Goal: Understand process/instructions: Learn how to perform a task or action

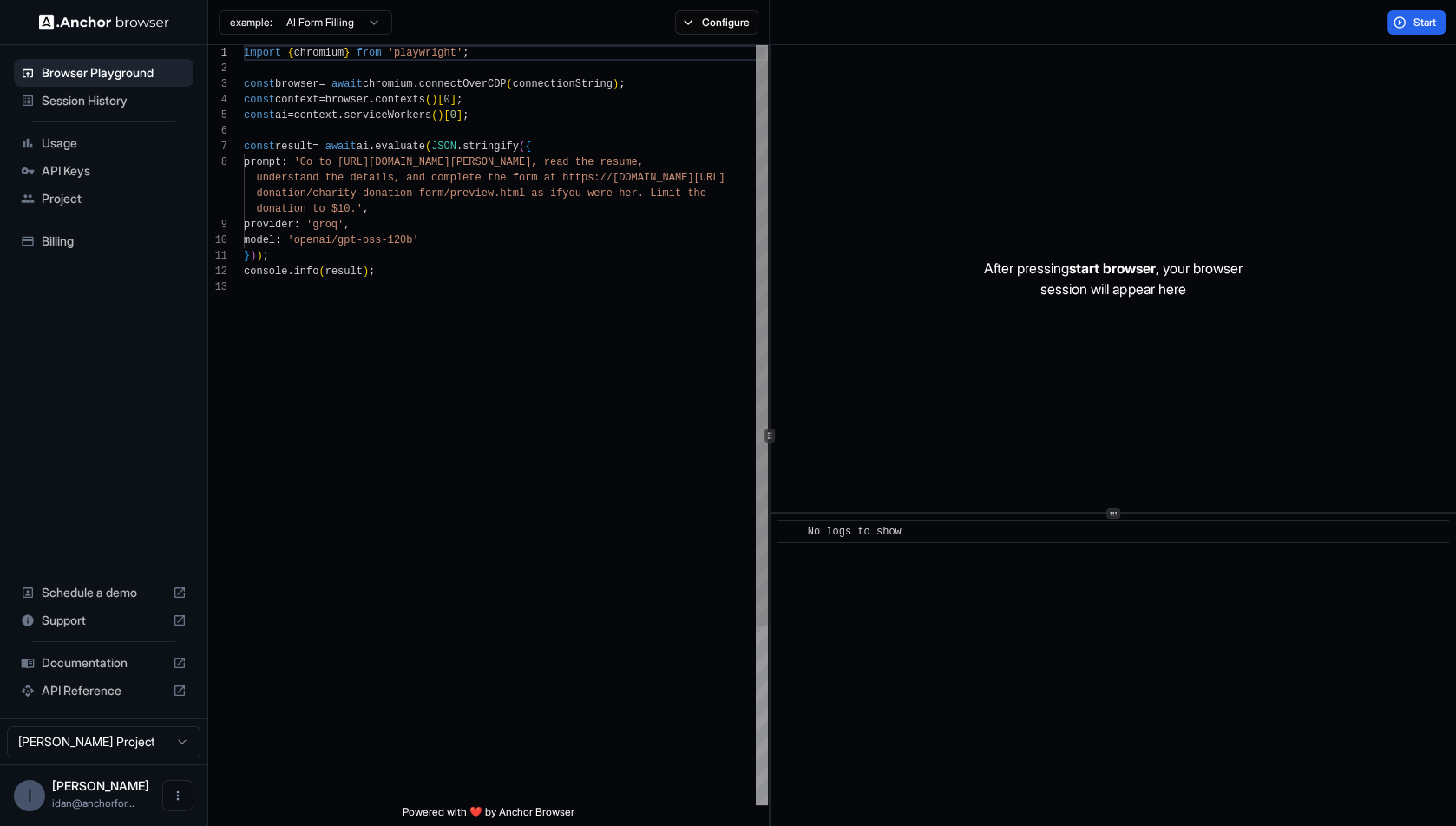
scroll to position [110, 0]
click at [691, 13] on button "Configure" at bounding box center [717, 22] width 84 height 25
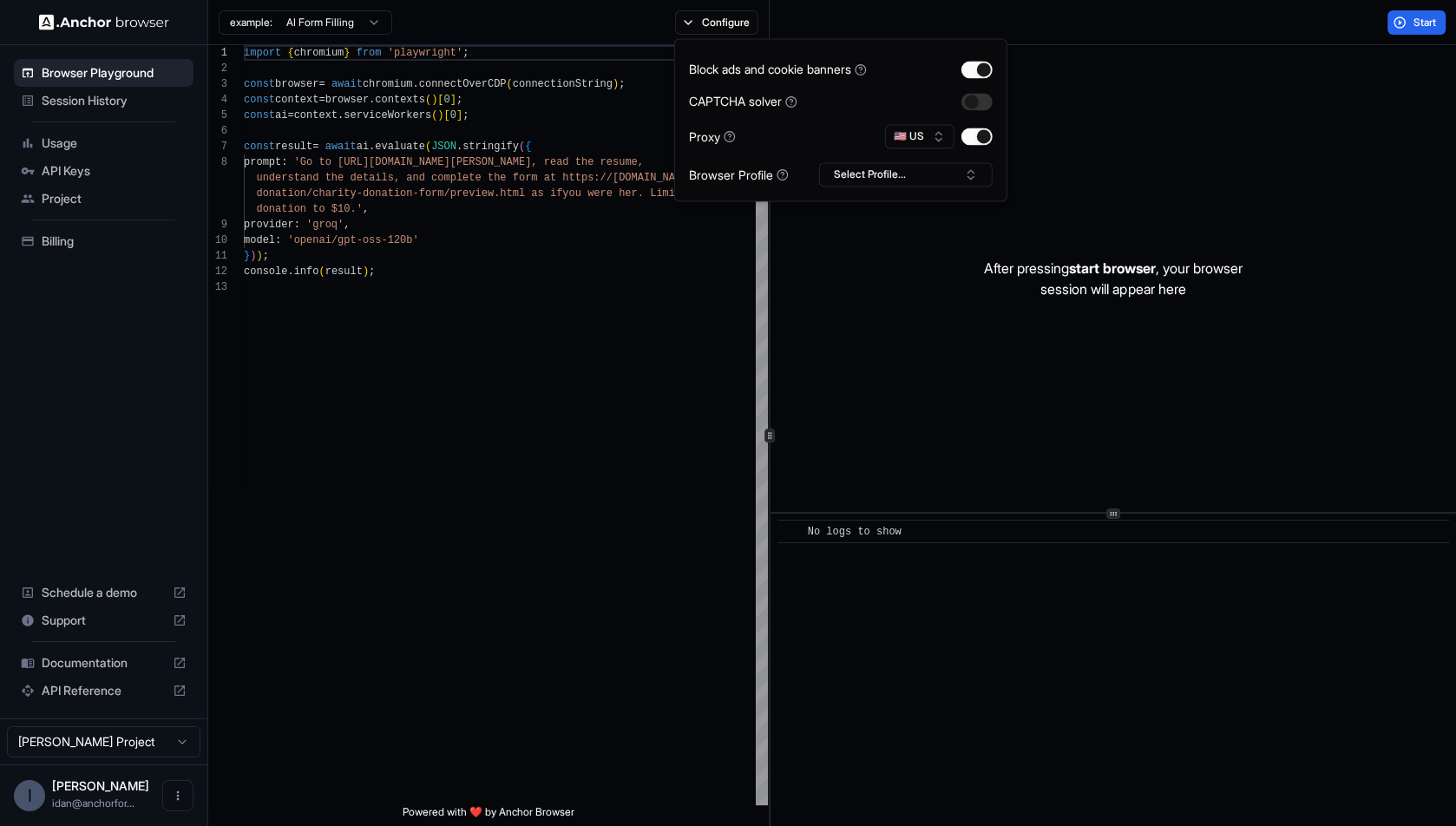
click at [610, 33] on div "example: AI Form Filling Configure" at bounding box center [489, 22] width 561 height 45
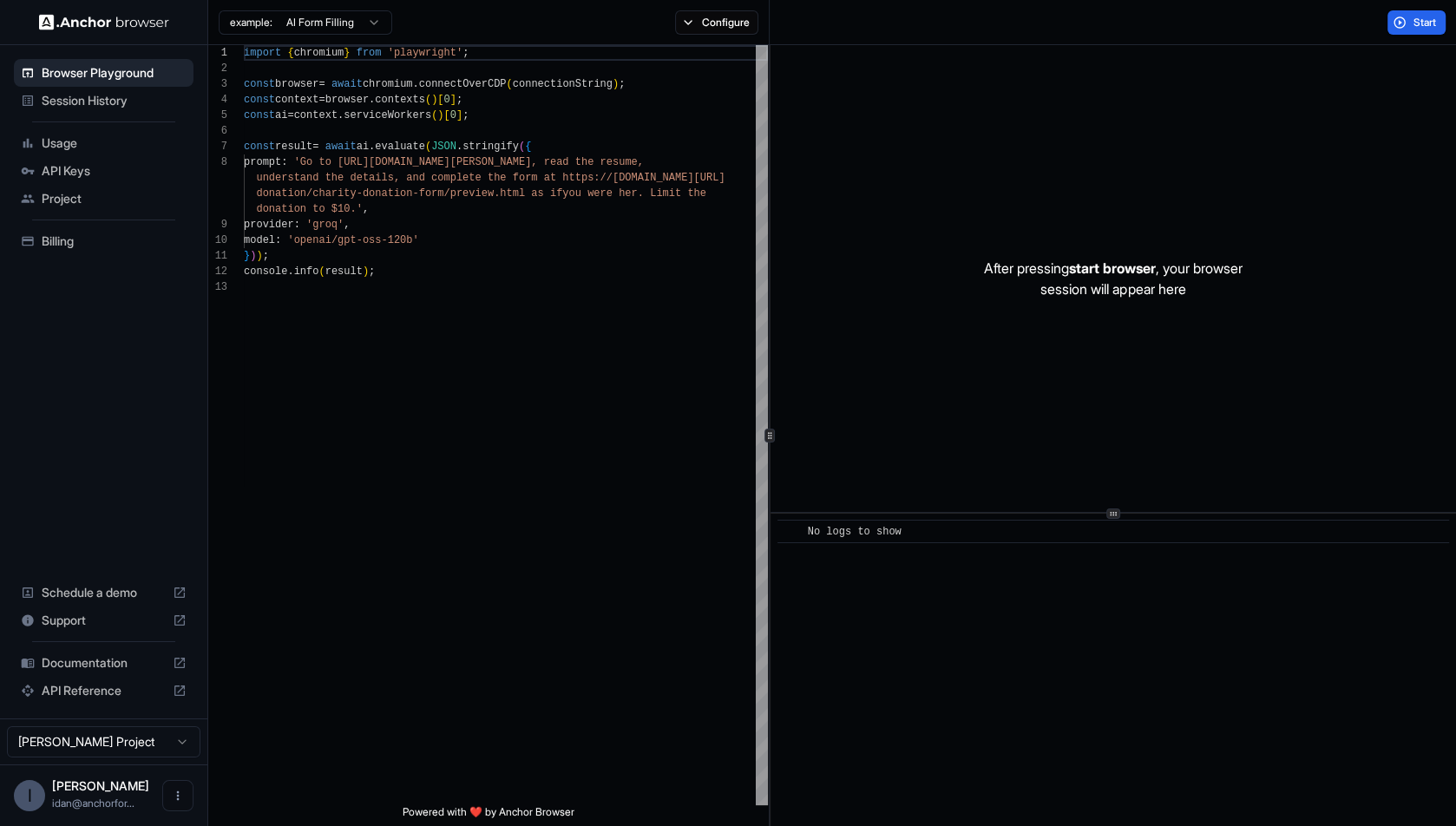
click at [299, 29] on html "Browser Playground Session History Usage API Keys Project Billing Schedule a de…" at bounding box center [728, 413] width 1456 height 826
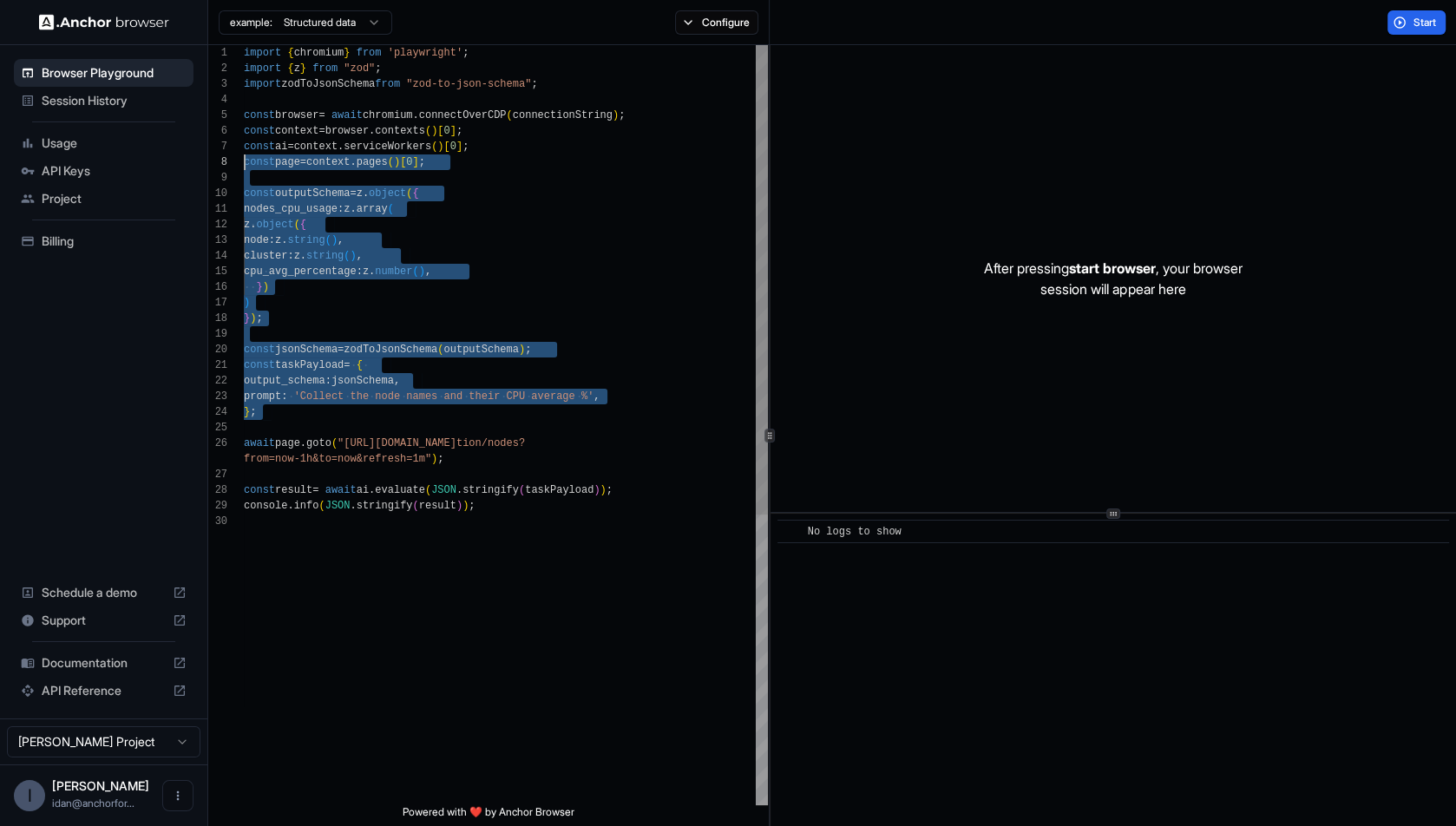
scroll to position [62, 0]
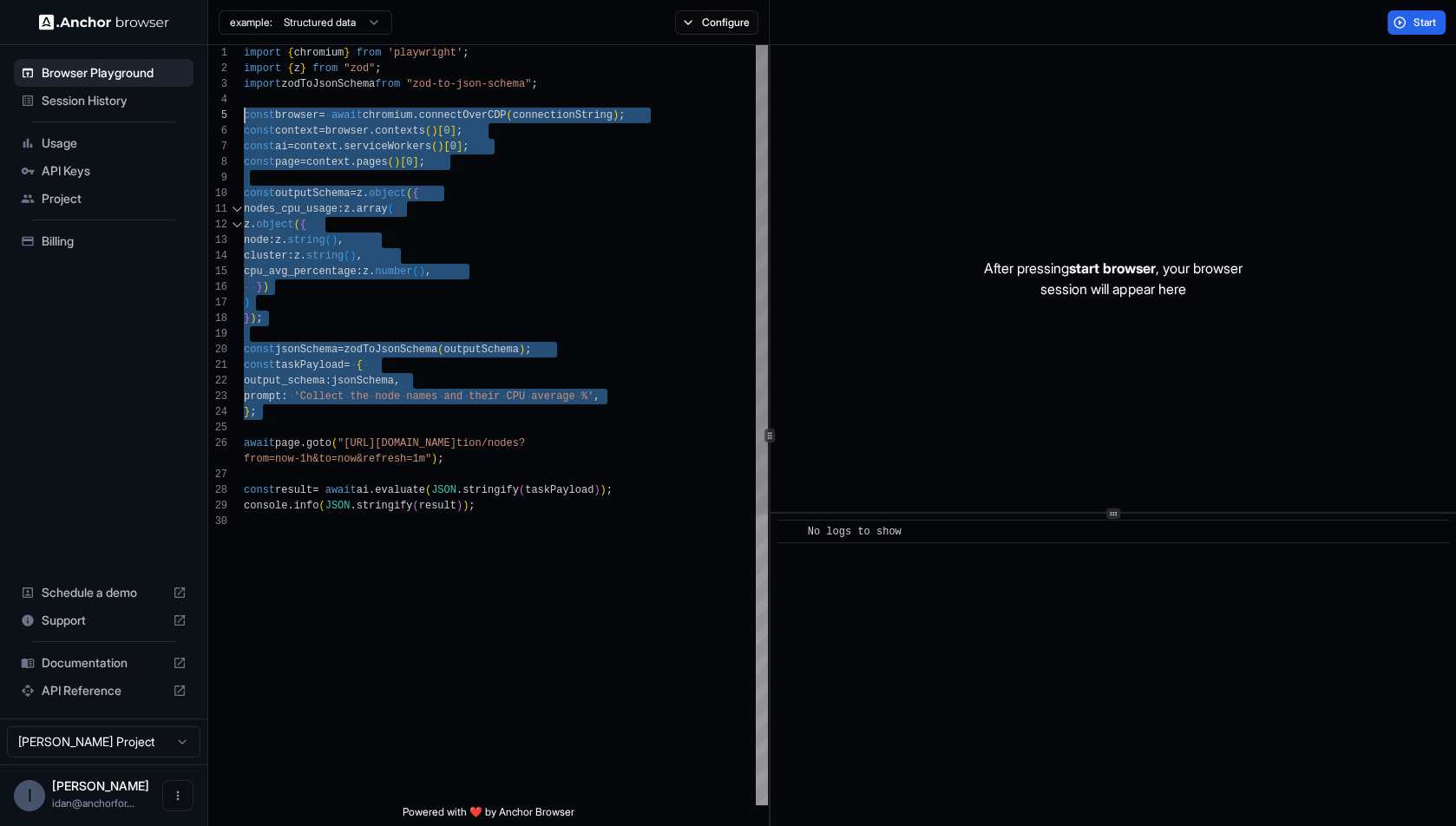
drag, startPoint x: 392, startPoint y: 426, endPoint x: 225, endPoint y: 119, distance: 349.5
click at [244, 119] on div "import { chromium } from 'playwright' ; import { z } from "zod" ; import zodToJ…" at bounding box center [505, 659] width 524 height 1228
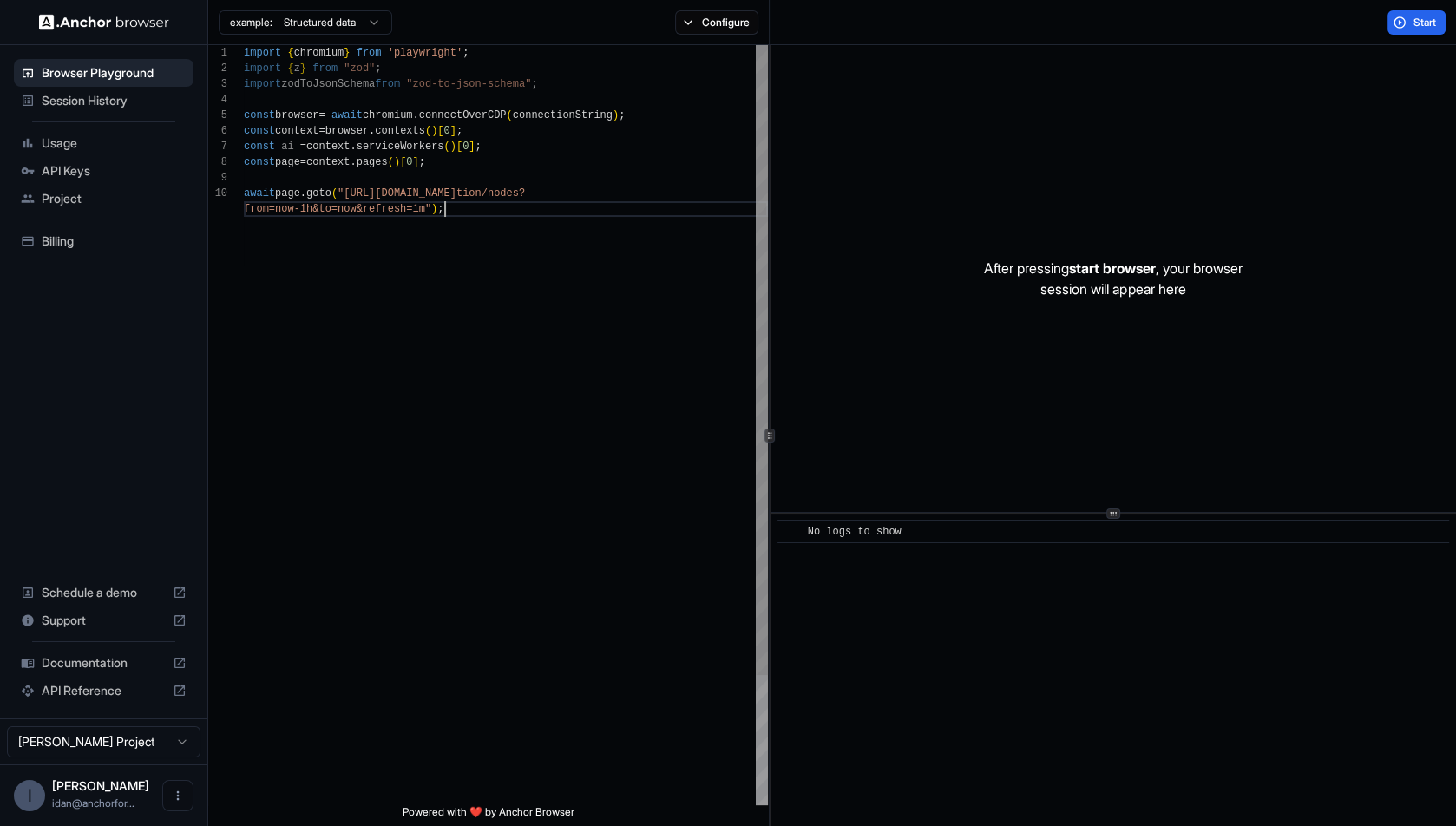
scroll to position [141, 0]
type textarea "**********"
click at [1422, 32] on button "Start" at bounding box center [1417, 22] width 58 height 25
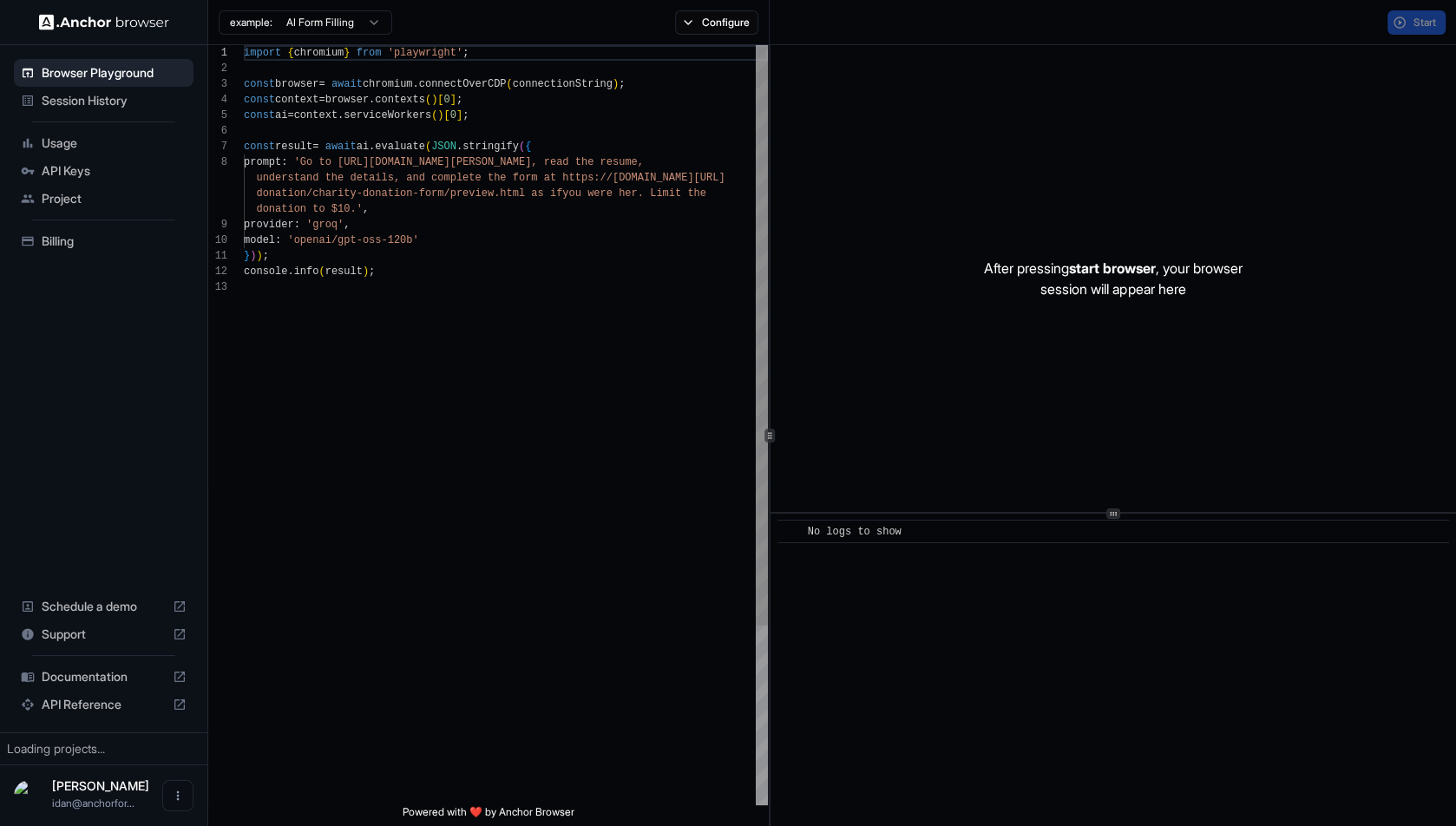
scroll to position [110, 0]
click at [560, 226] on div "import { chromium } from 'playwright' ; const browser = await chromium . connec…" at bounding box center [505, 542] width 524 height 994
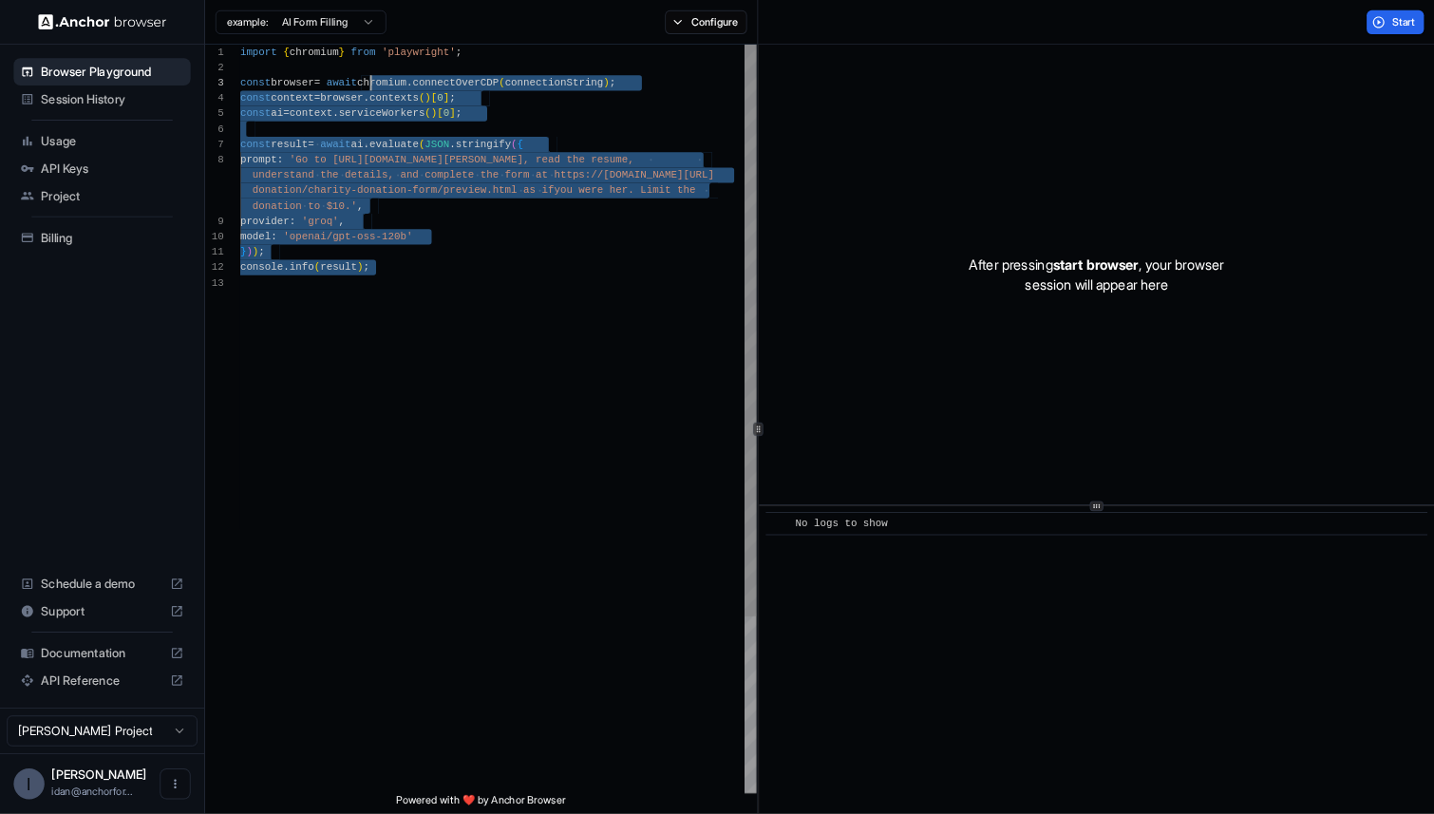
scroll to position [16, 0]
drag, startPoint x: 568, startPoint y: 323, endPoint x: 401, endPoint y: 74, distance: 299.7
click at [401, 74] on div "import { chromium } from 'playwright' ; const browser = await chromium . connec…" at bounding box center [553, 593] width 573 height 1088
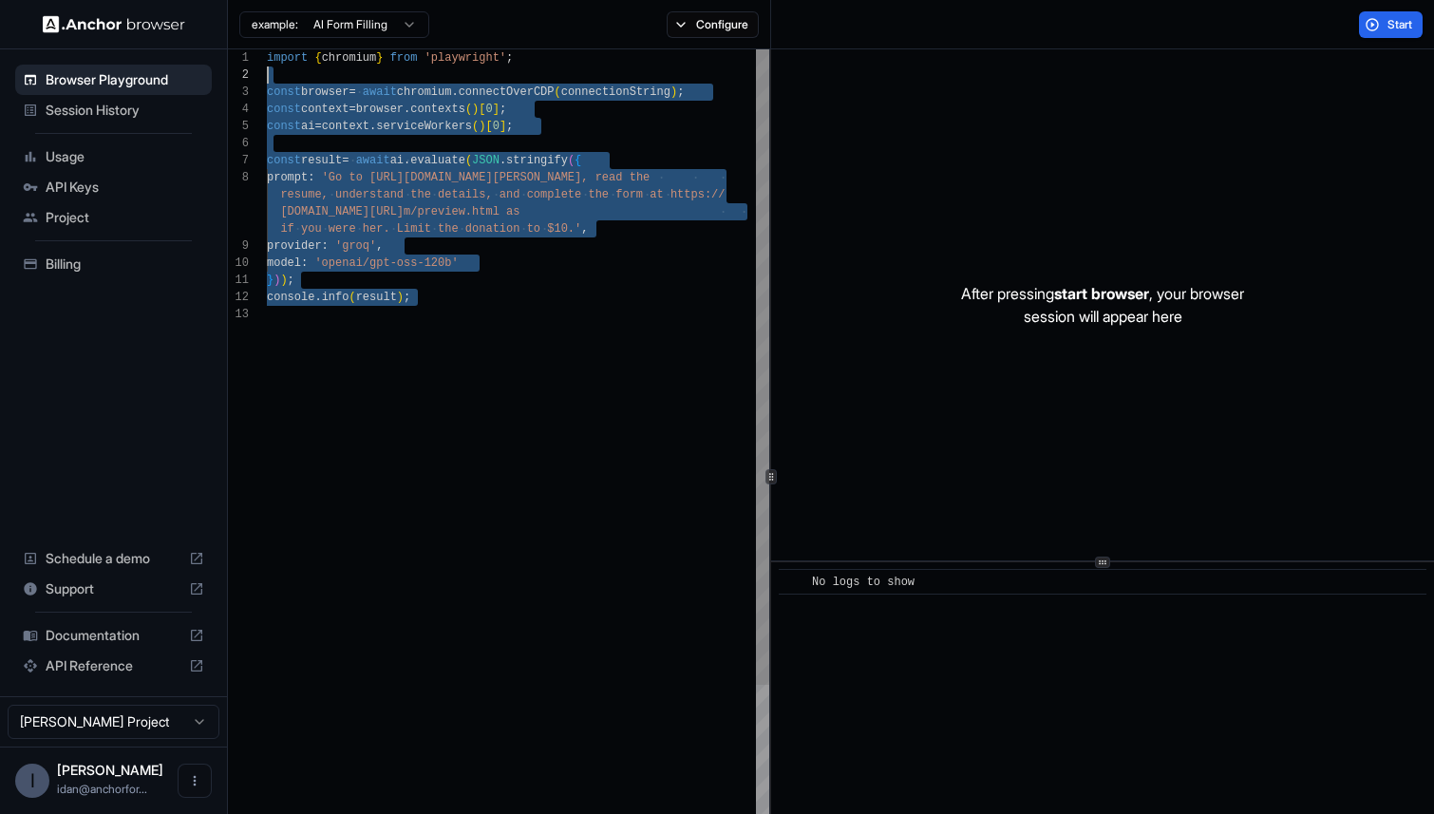
scroll to position [17, 0]
click at [465, 184] on div "import { chromium } from 'playwright' ; const browser = await chromium . connec…" at bounding box center [518, 593] width 502 height 1088
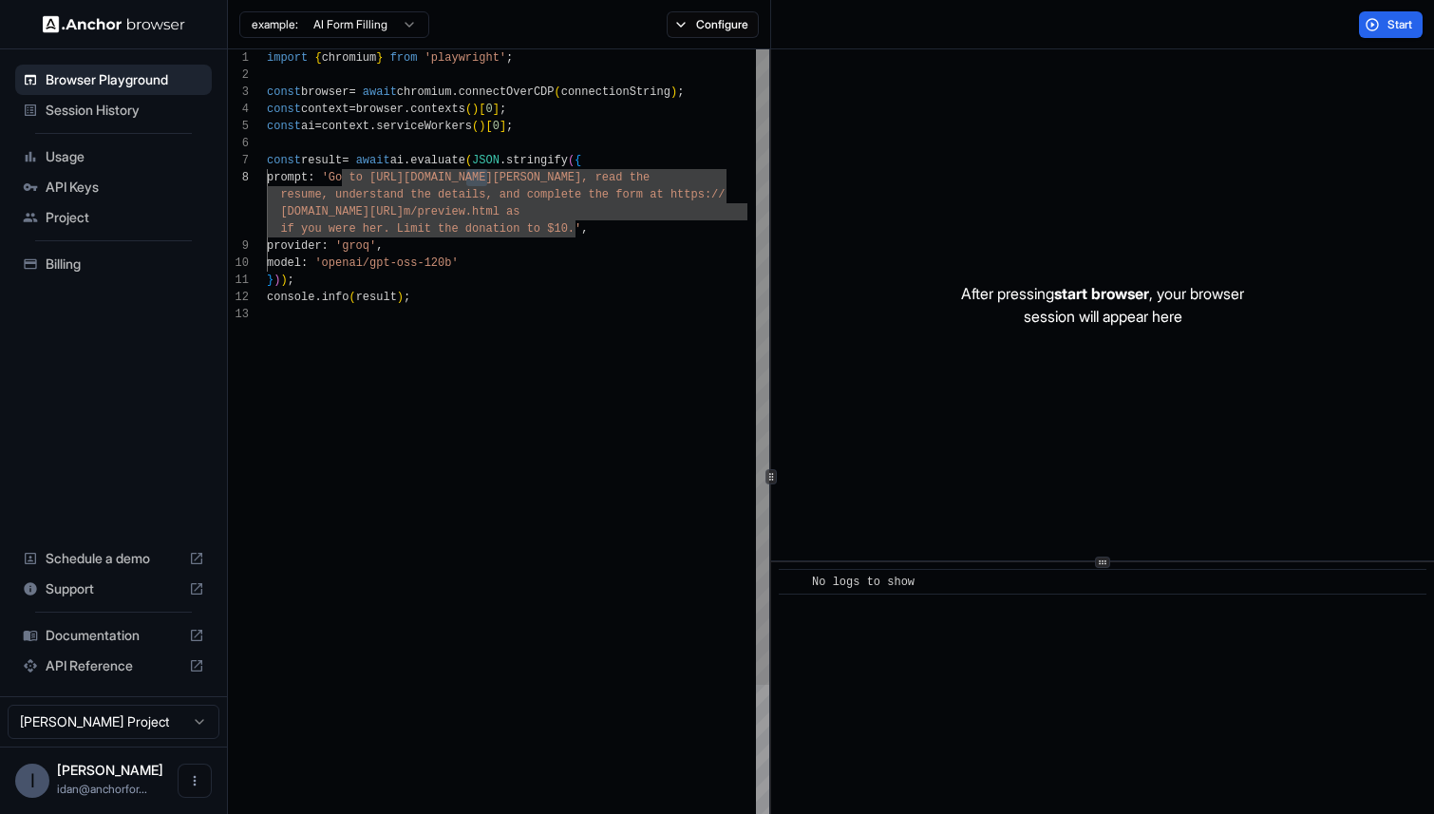
click at [482, 435] on div "import { chromium } from 'playwright' ; const browser = await chromium . connec…" at bounding box center [518, 593] width 502 height 1088
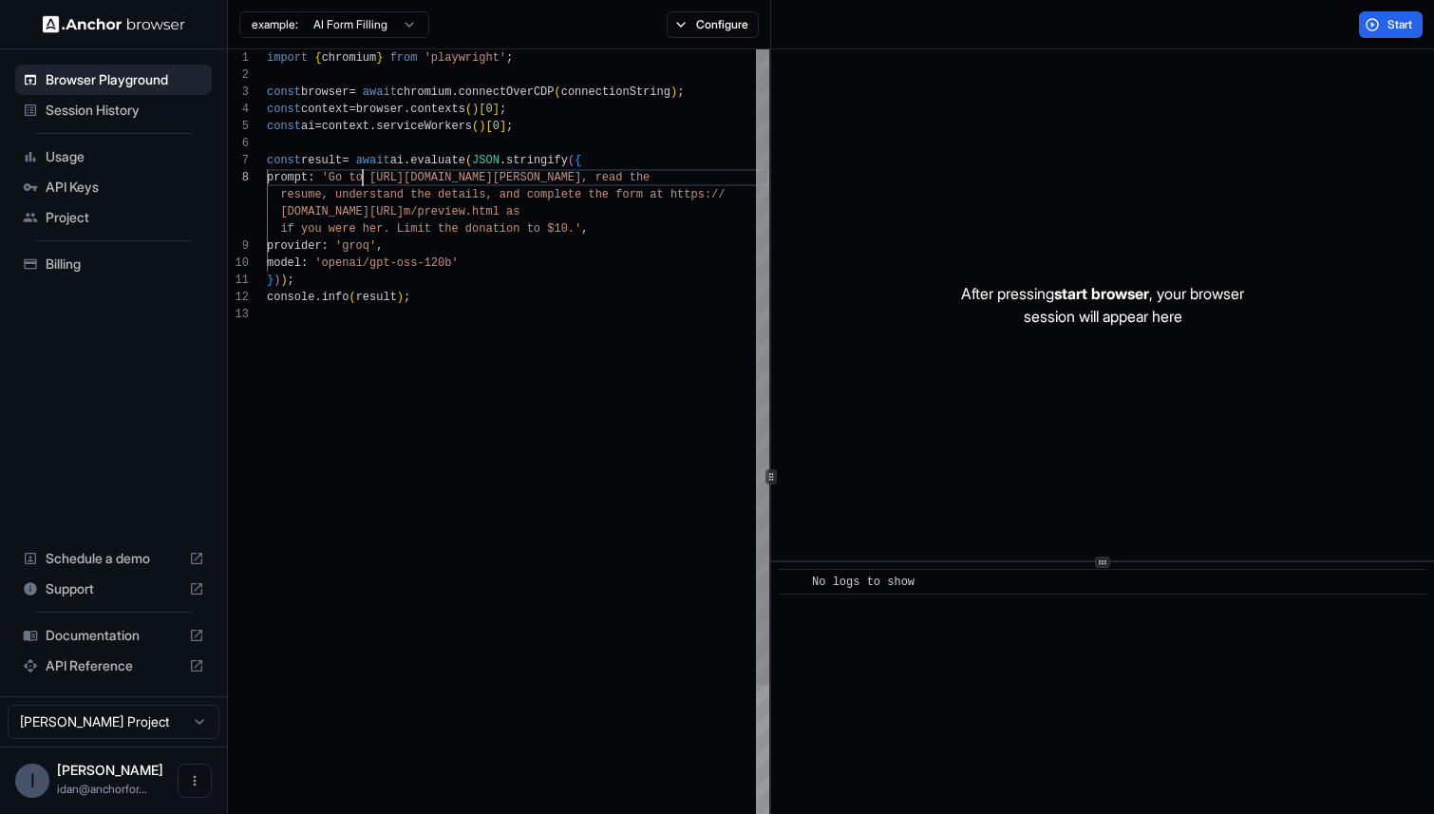
click at [362, 174] on div "import { chromium } from 'playwright' ; const browser = await chromium . connec…" at bounding box center [518, 593] width 502 height 1088
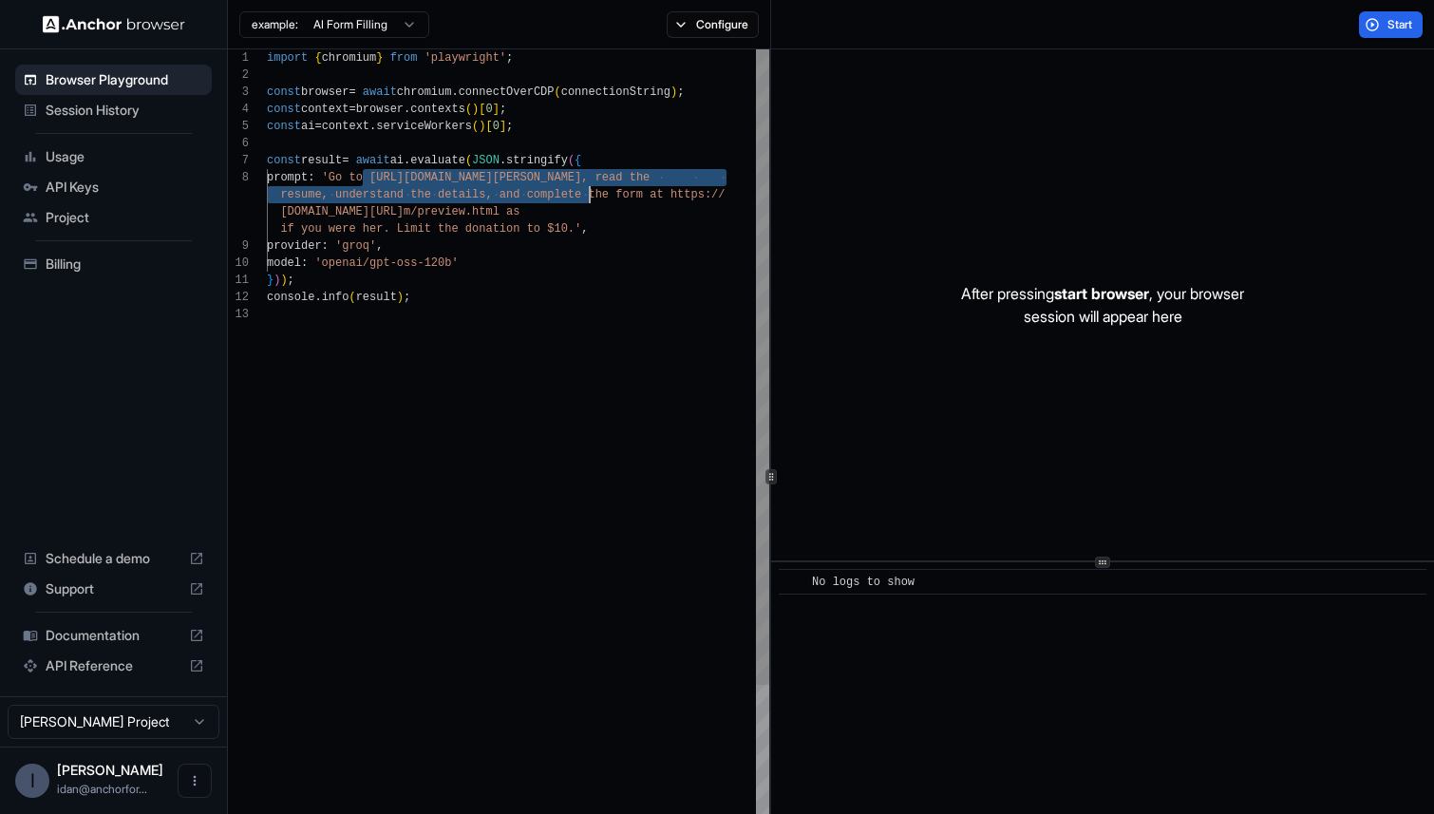
drag, startPoint x: 362, startPoint y: 174, endPoint x: 586, endPoint y: 200, distance: 225.6
click at [586, 200] on div "import { chromium } from 'playwright' ; const browser = await chromium . connec…" at bounding box center [518, 593] width 502 height 1088
click at [387, 36] on html "Browser Playground Session History Usage API Keys Project Billing Schedule a de…" at bounding box center [717, 407] width 1434 height 814
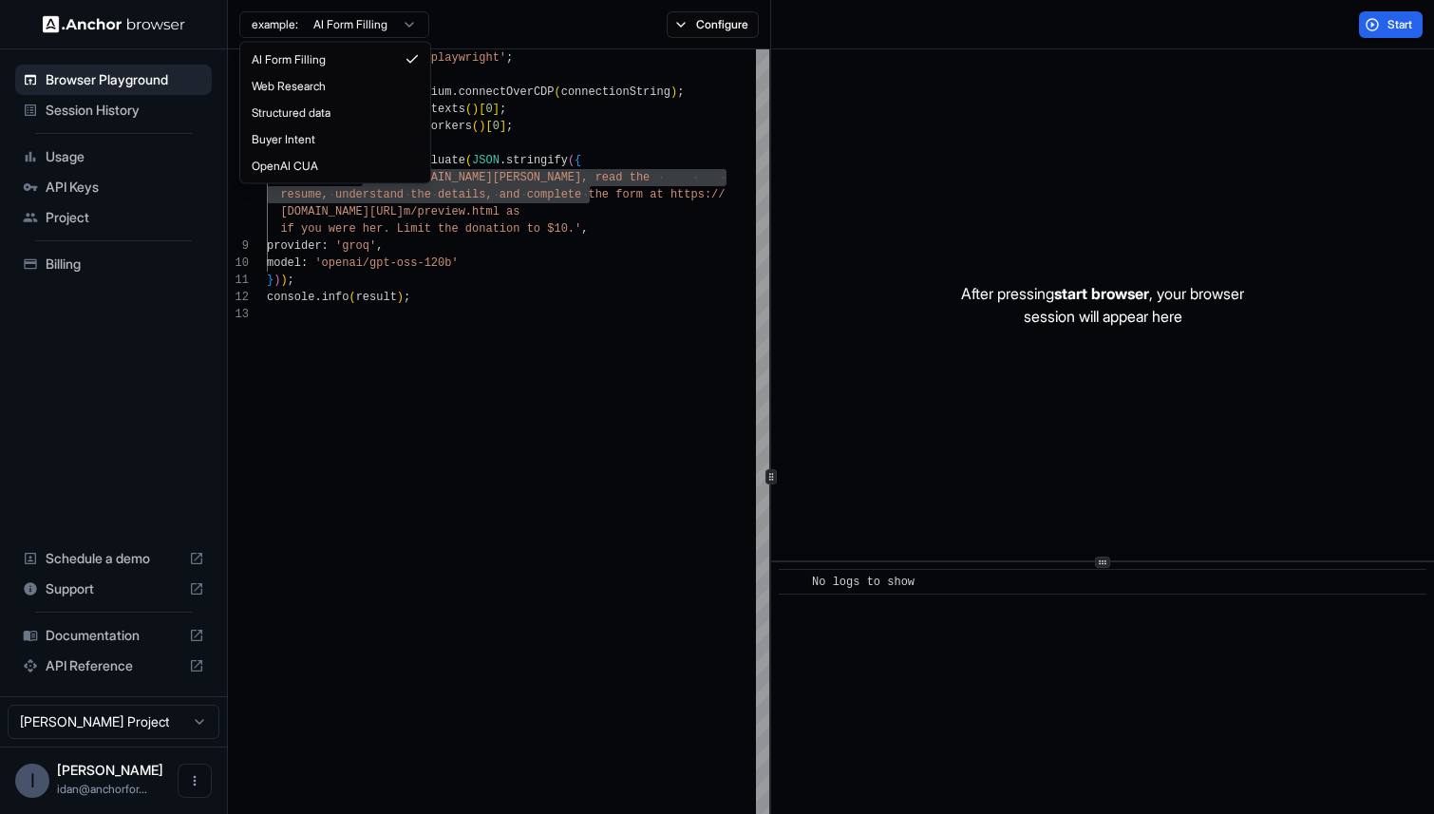
scroll to position [0, 0]
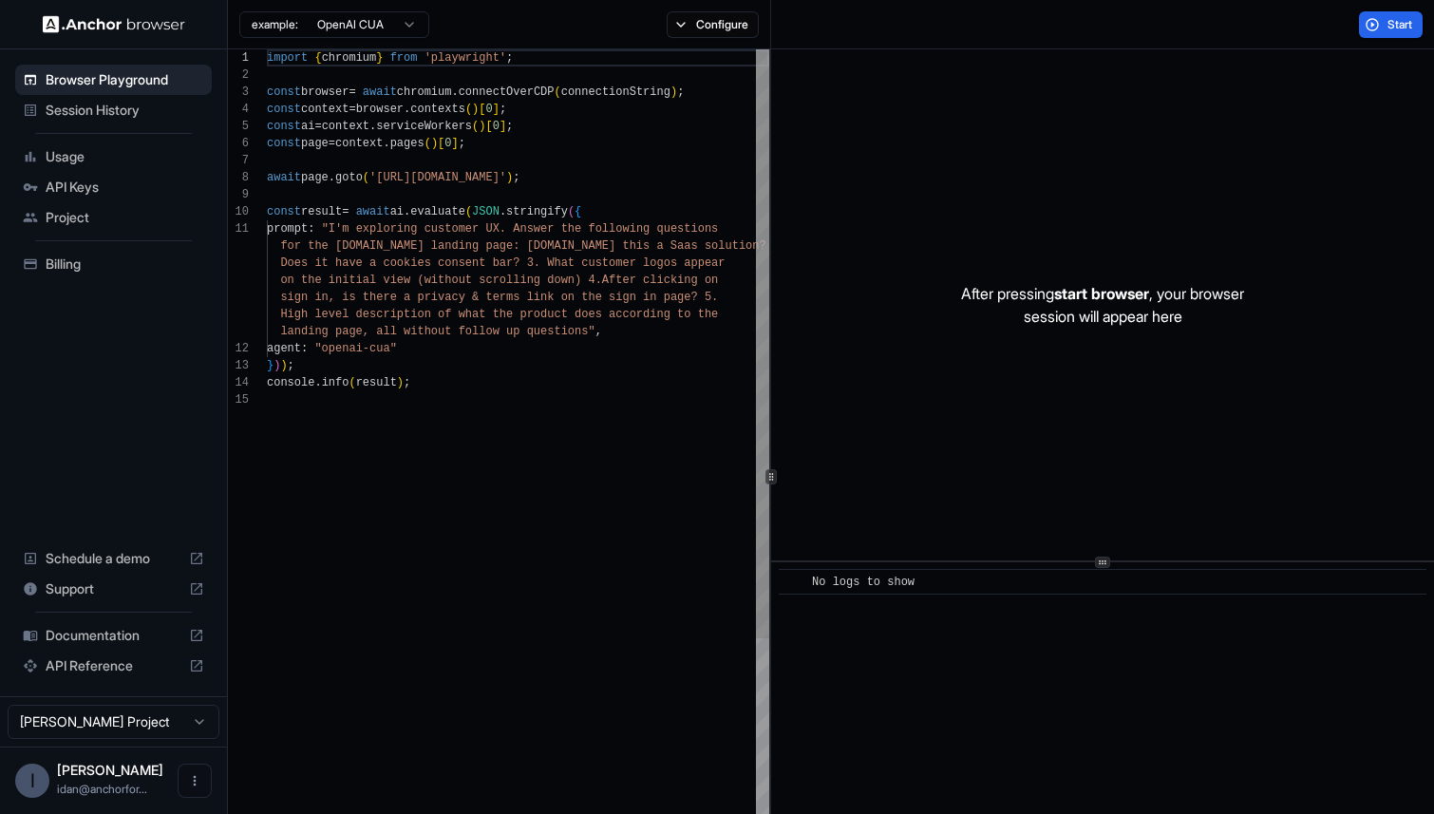
click at [398, 227] on div "import { chromium } from 'playwright' ; const browser = await chromium . connec…" at bounding box center [518, 636] width 502 height 1174
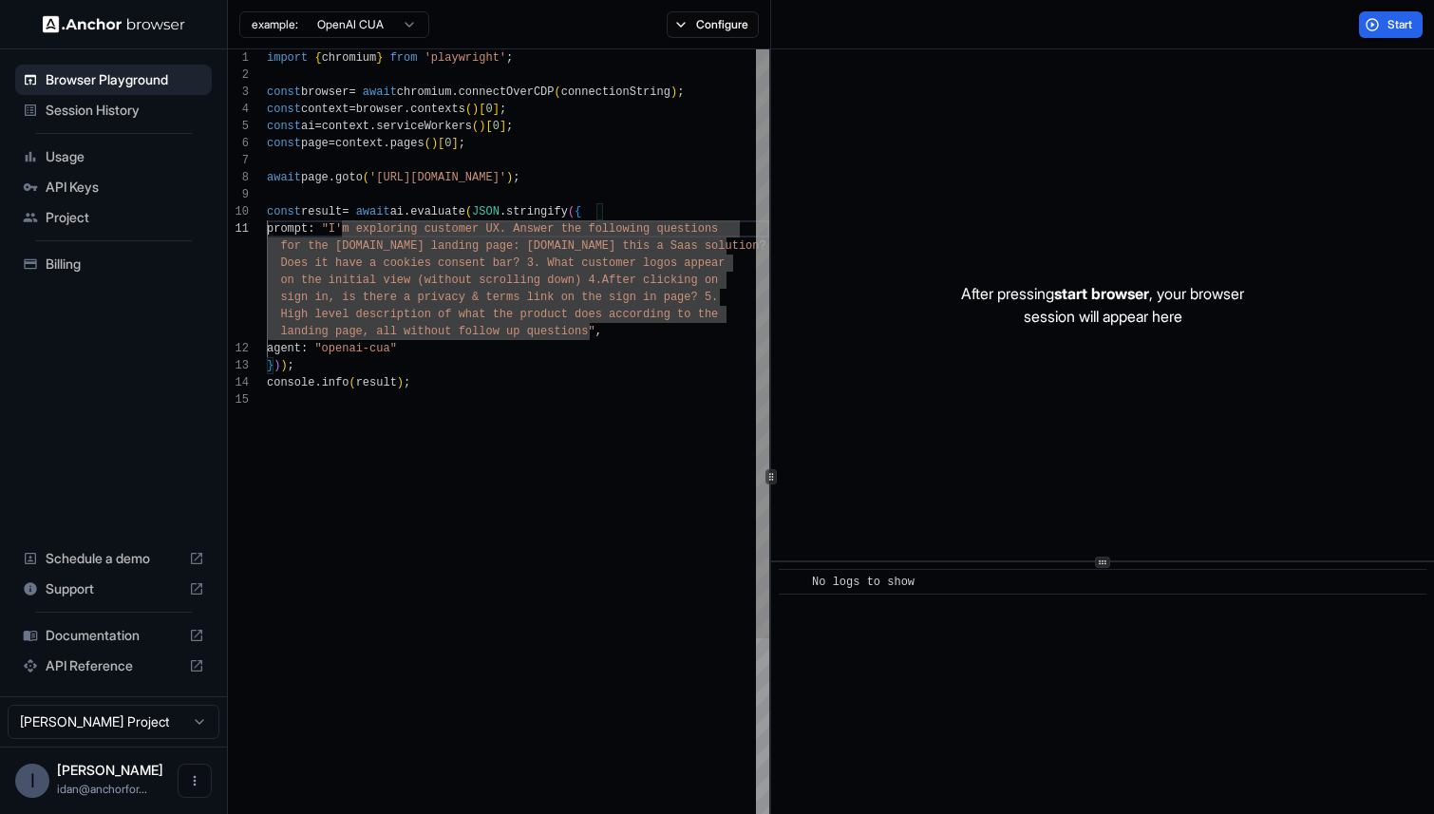
click at [351, 342] on div "import { chromium } from 'playwright' ; const browser = await chromium . connec…" at bounding box center [518, 636] width 502 height 1174
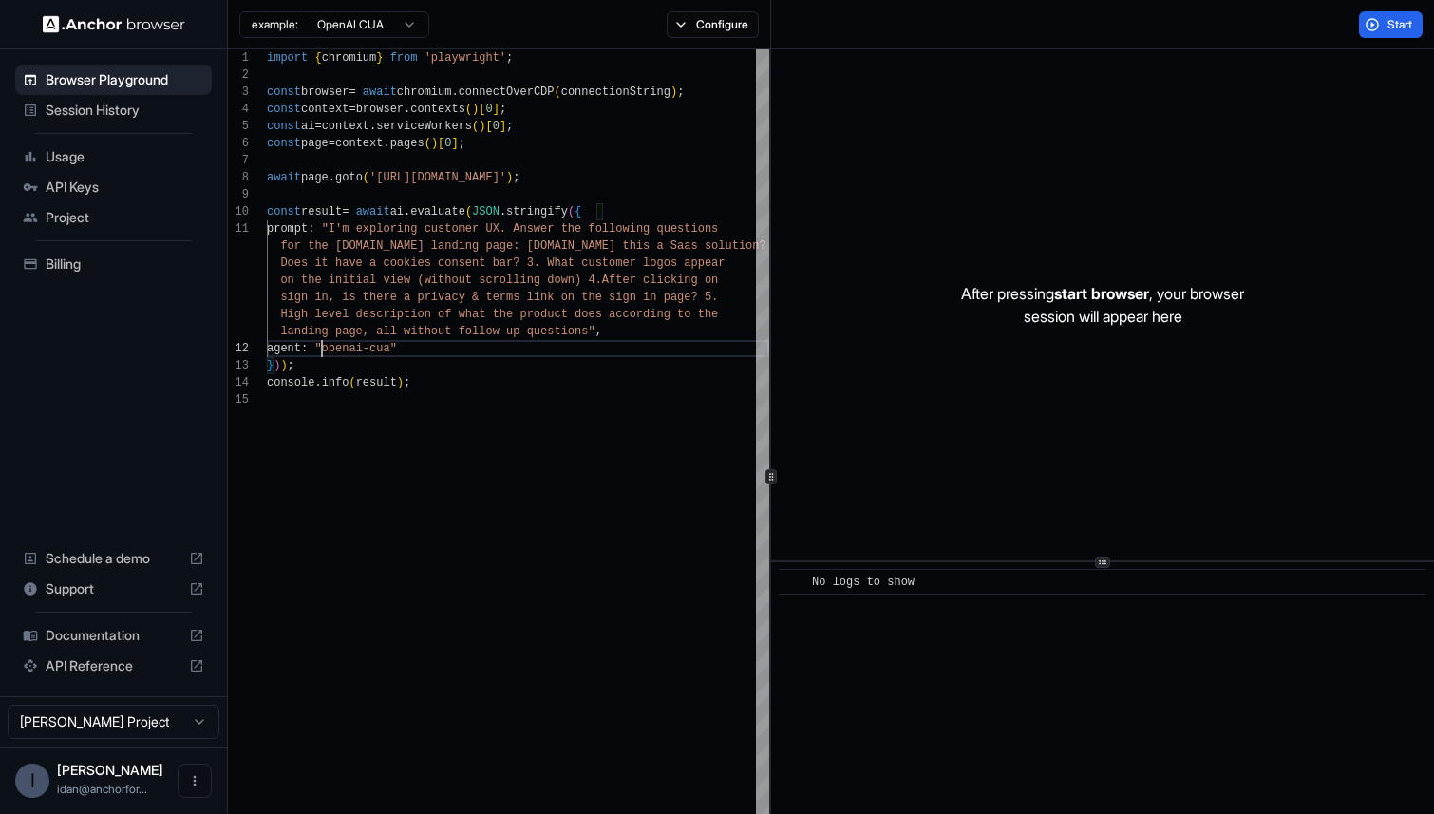
click at [342, 32] on html "Browser Playground Session History Usage API Keys Project Billing Schedule a de…" at bounding box center [717, 407] width 1434 height 814
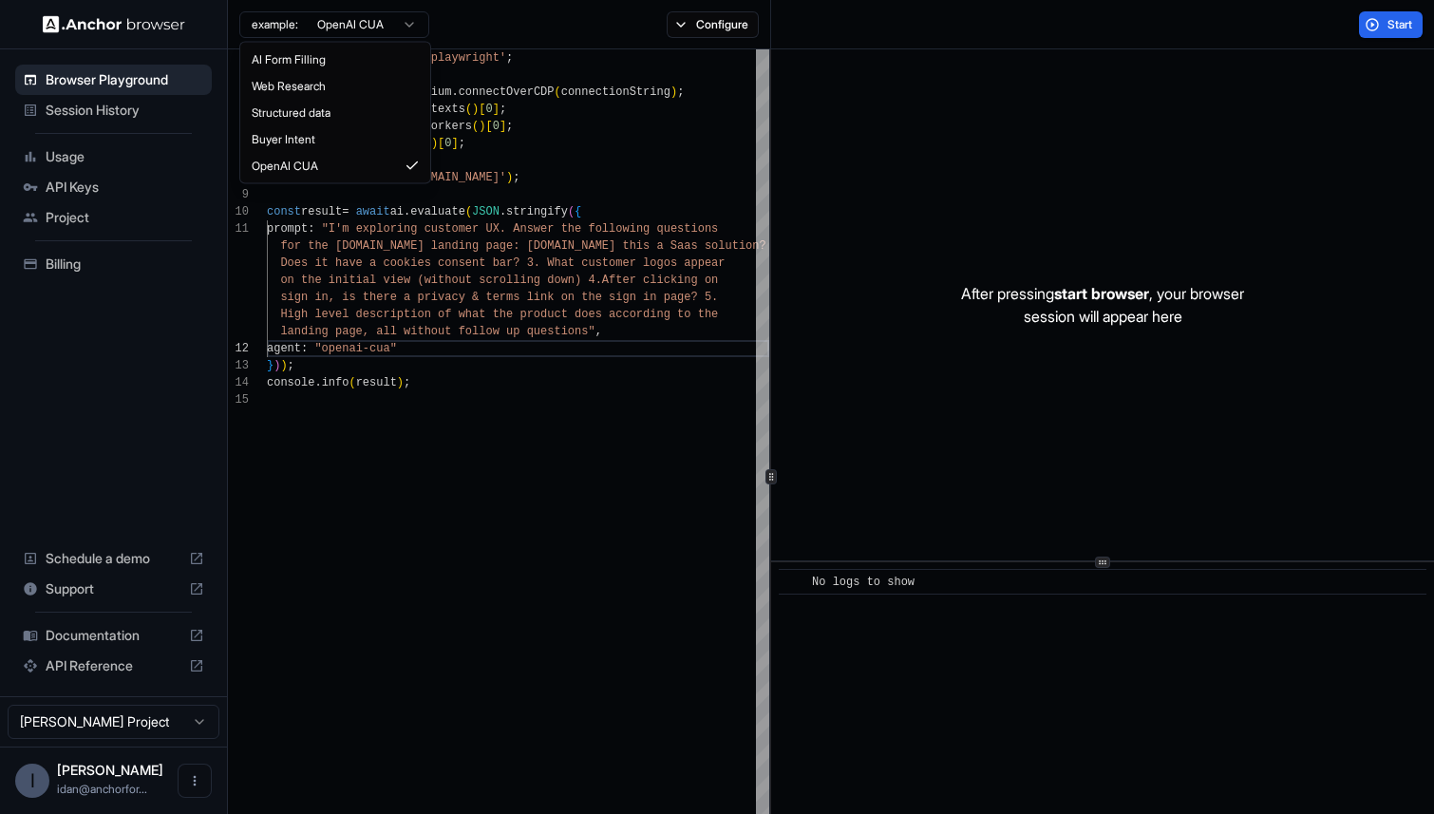
click at [342, 43] on div "AI Form Filling Web Research Structured data Buyer Intent OpenAI CUA" at bounding box center [335, 113] width 190 height 141
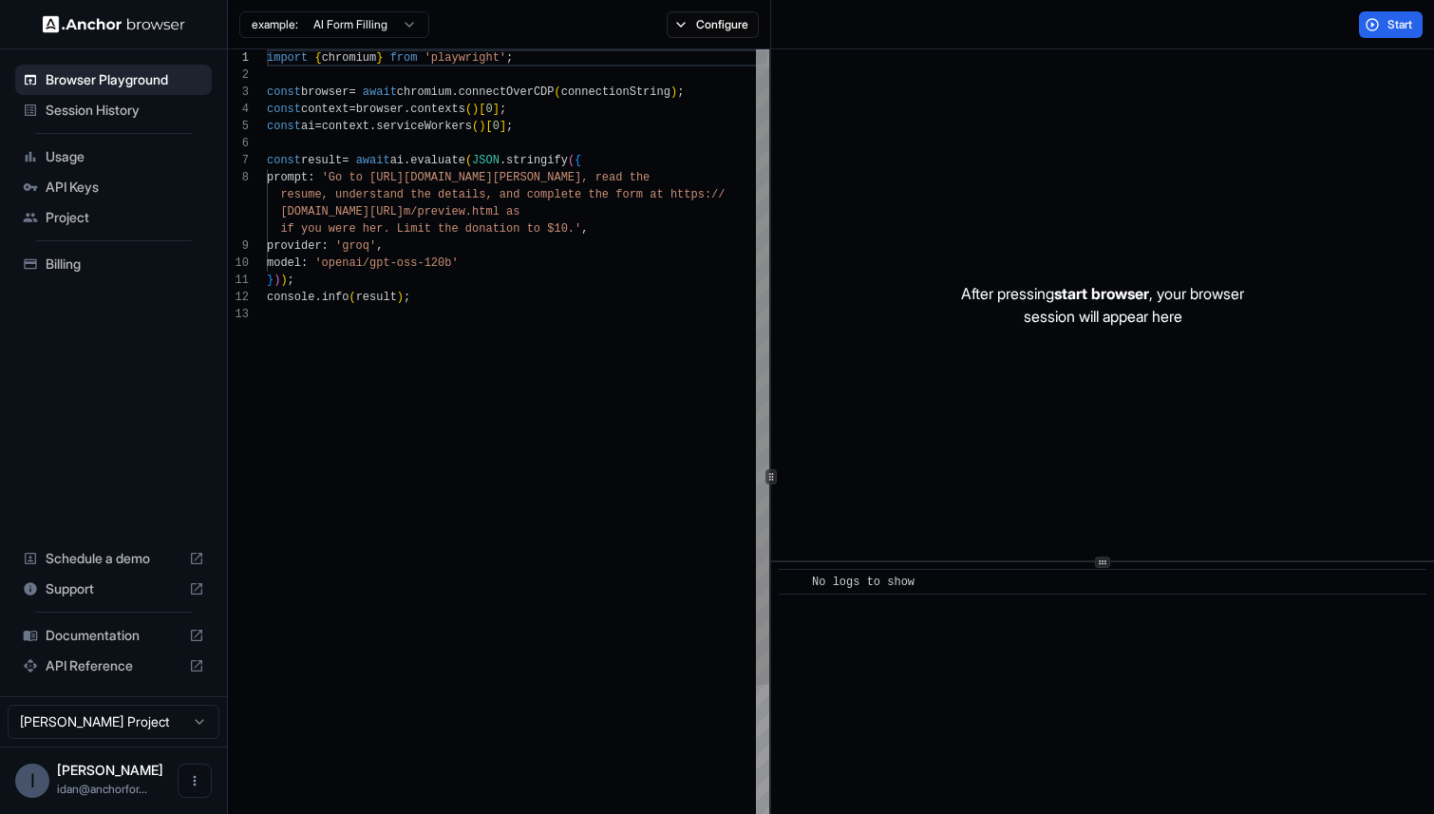
type textarea "**********"
click at [522, 280] on div "import { chromium } from 'playwright' ; const browser = await chromium . connec…" at bounding box center [518, 593] width 502 height 1088
drag, startPoint x: 313, startPoint y: 244, endPoint x: 366, endPoint y: 244, distance: 52.2
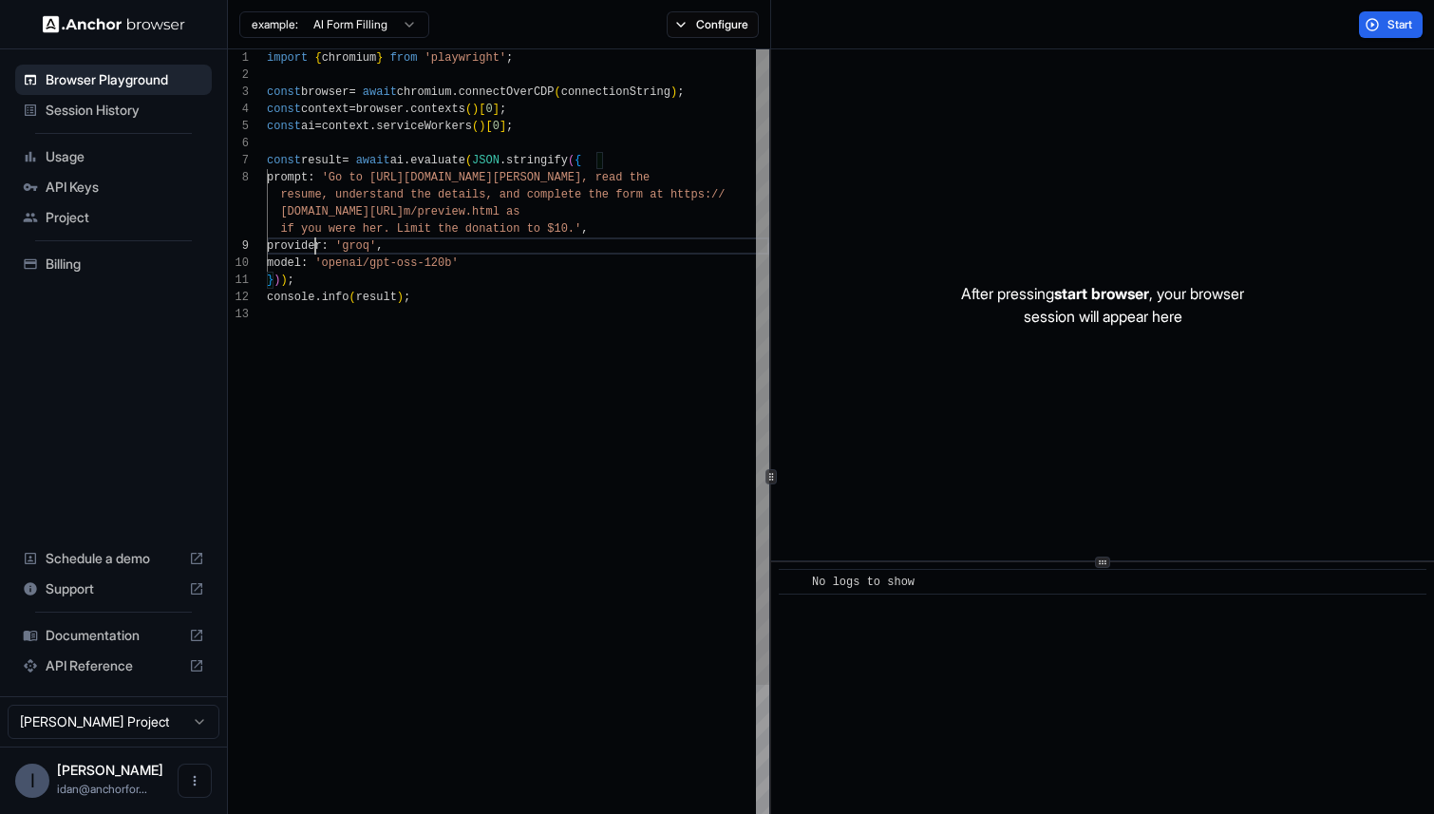
click at [366, 244] on div "import { chromium } from 'playwright' ; const browser = await chromium . connec…" at bounding box center [518, 593] width 502 height 1088
click at [604, 221] on div "import { chromium } from 'playwright' ; const browser = await chromium . connec…" at bounding box center [518, 593] width 502 height 1088
click at [1382, 19] on button "Start" at bounding box center [1391, 24] width 64 height 27
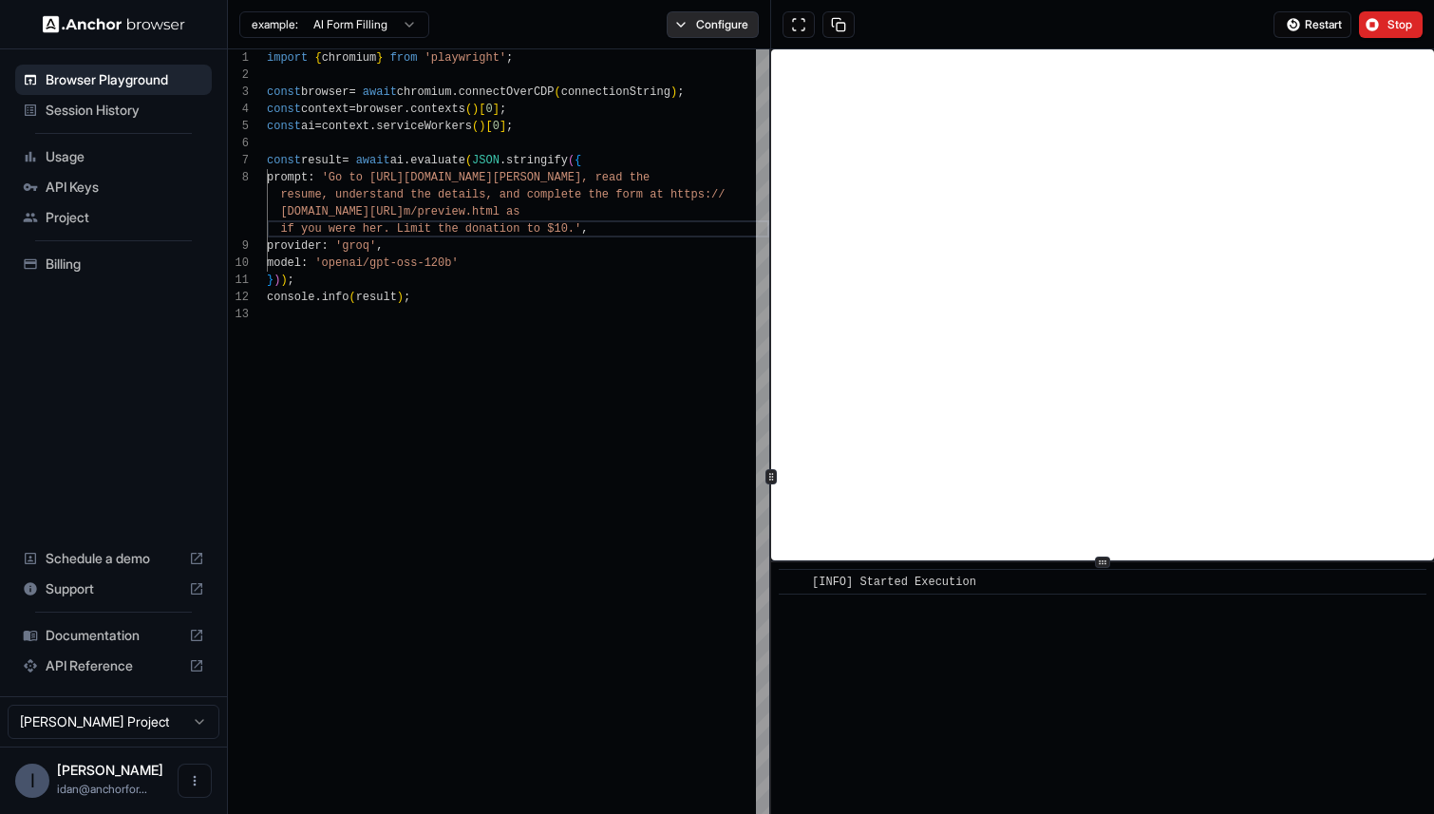
click at [704, 19] on button "Configure" at bounding box center [713, 24] width 92 height 27
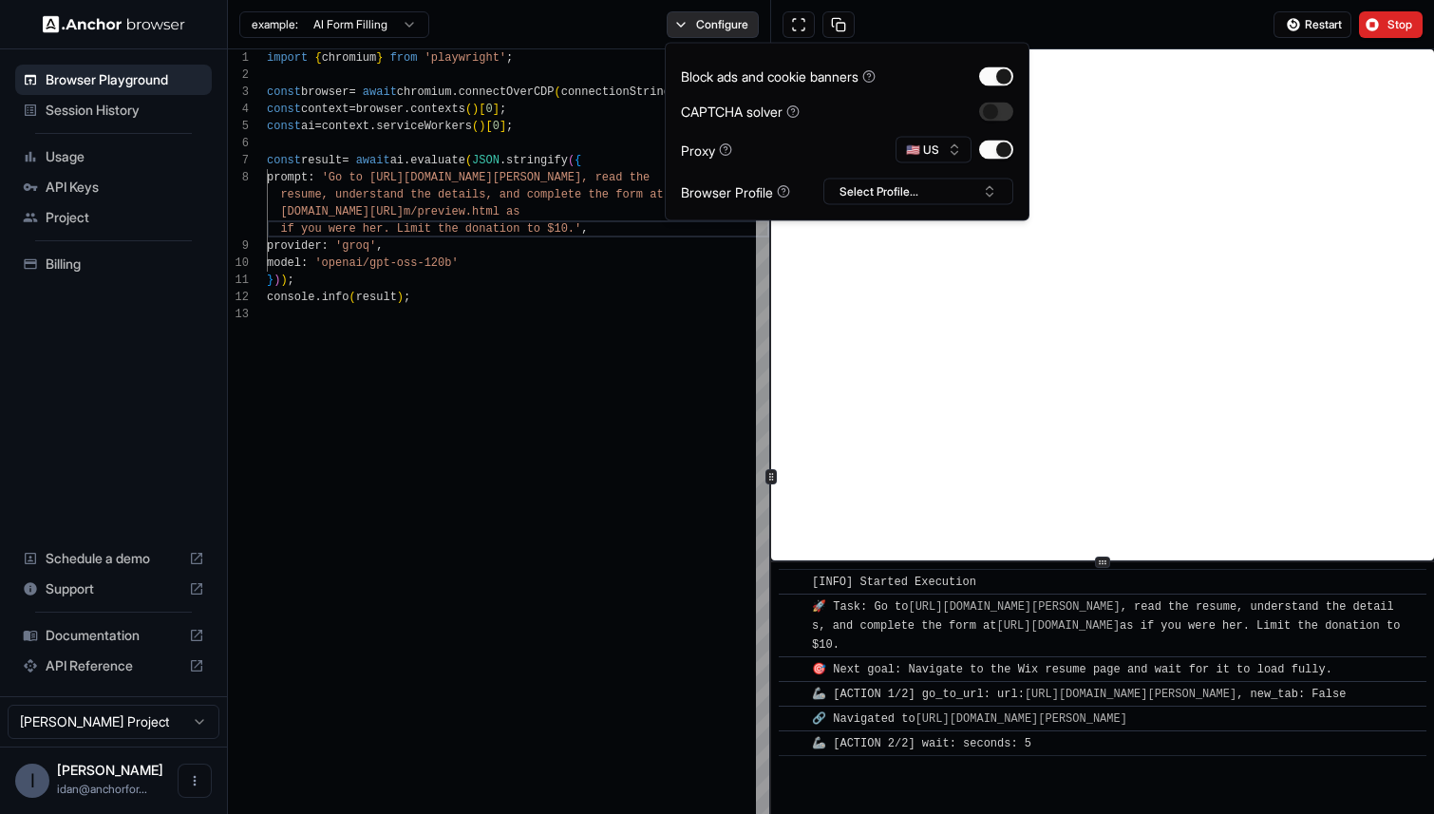
click at [702, 21] on button "Configure" at bounding box center [713, 24] width 92 height 27
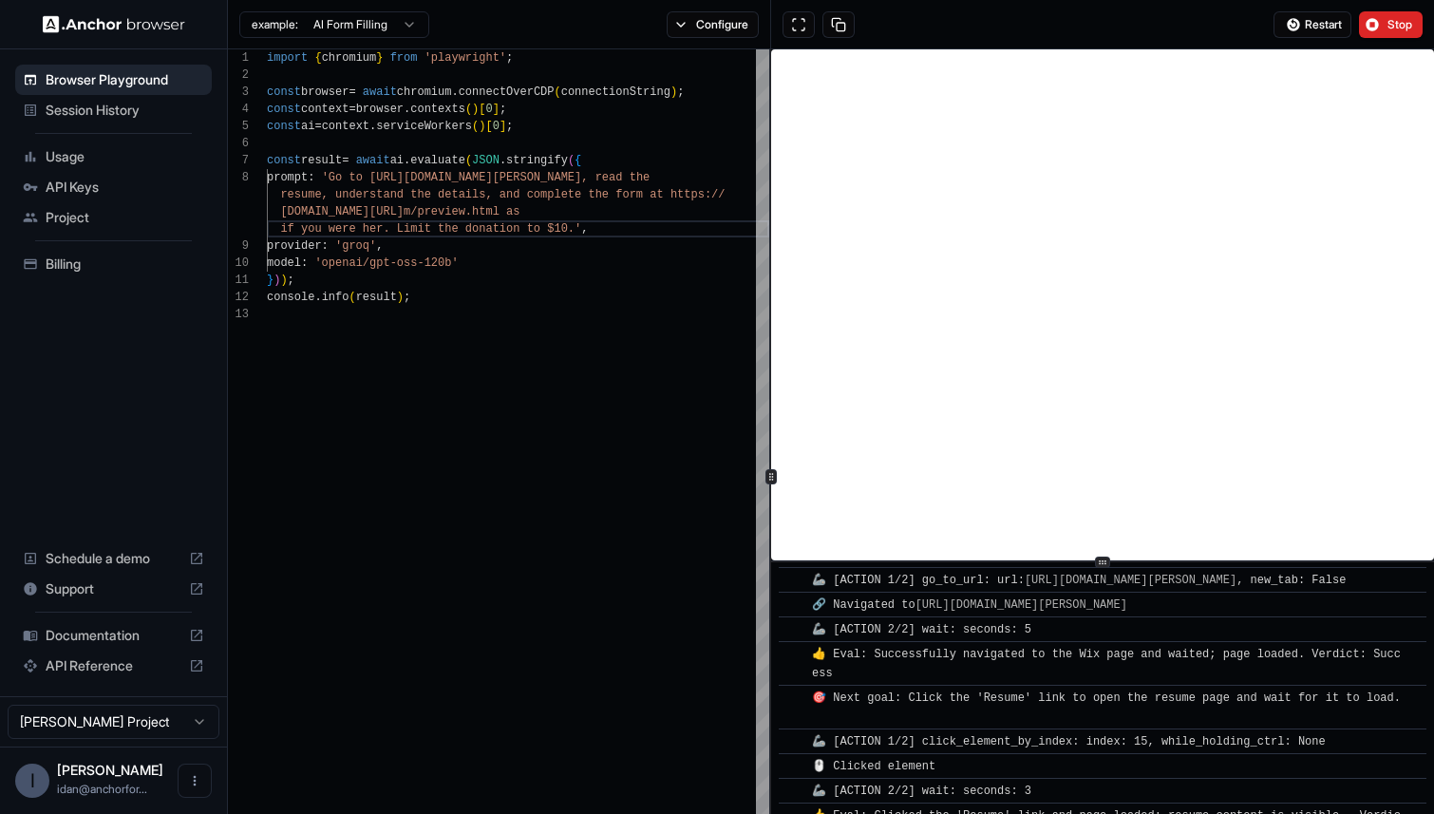
scroll to position [158, 0]
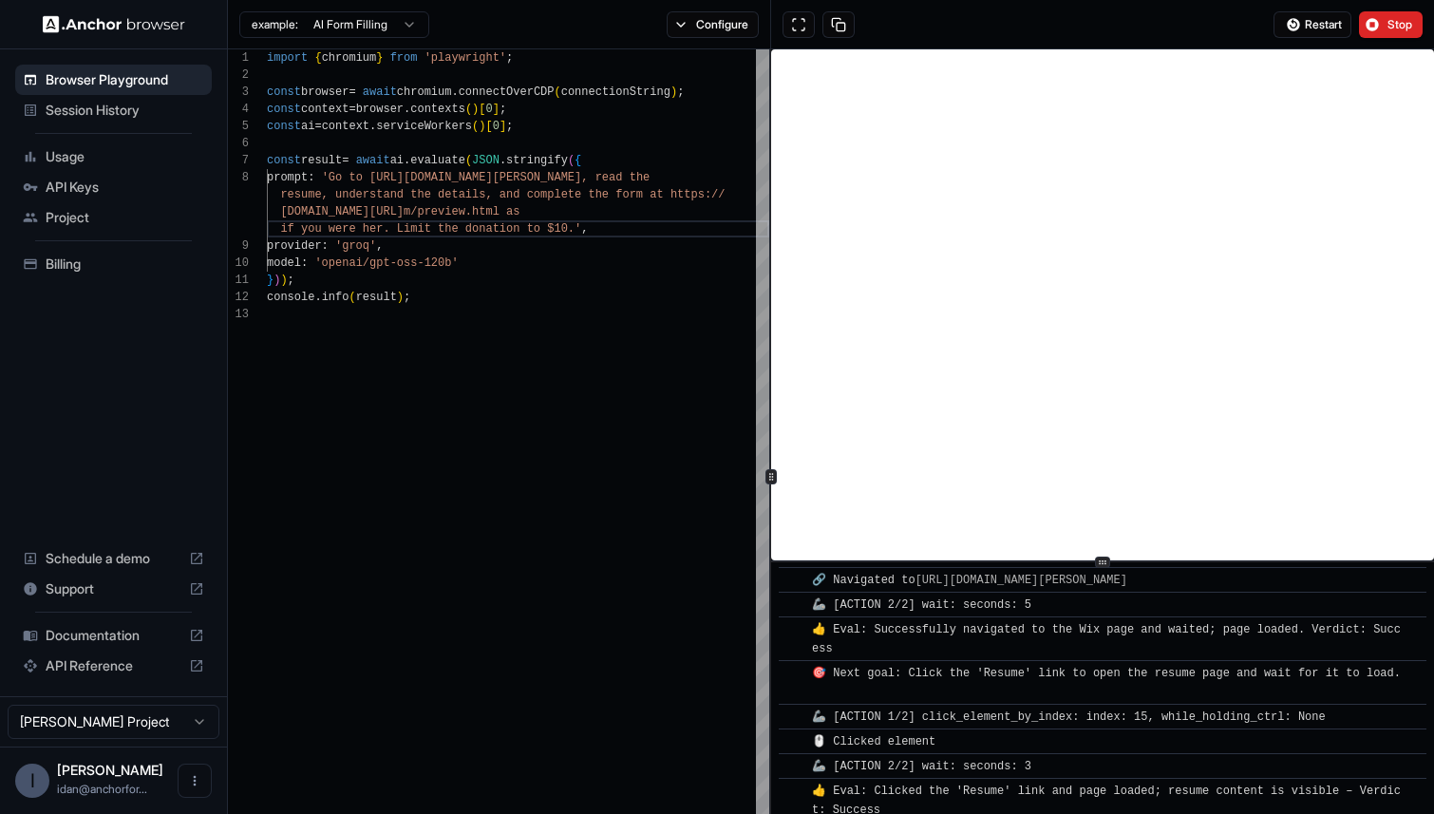
click at [145, 111] on span "Session History" at bounding box center [125, 110] width 159 height 19
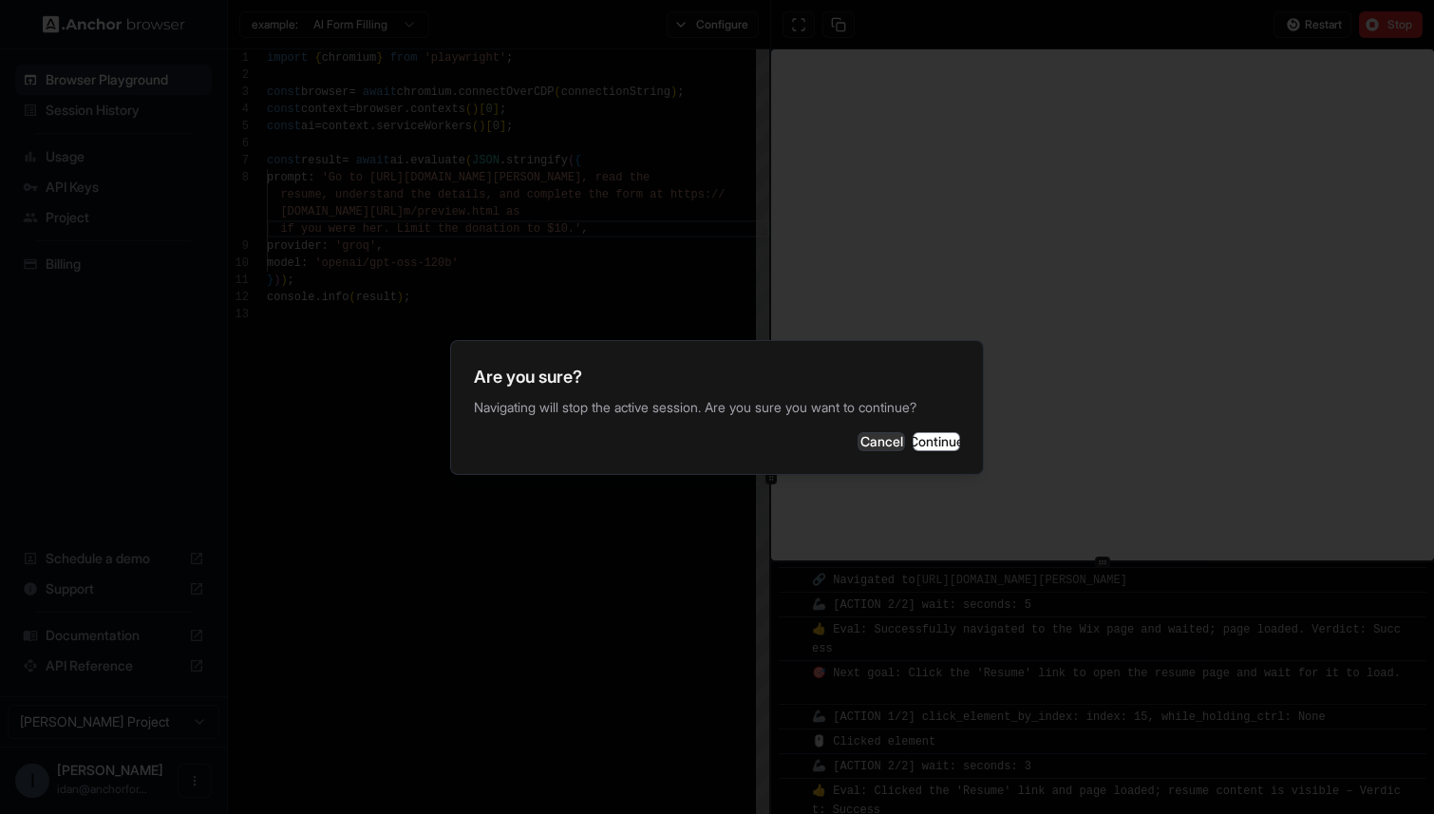
scroll to position [289, 0]
click at [932, 432] on button "Continue" at bounding box center [935, 441] width 47 height 19
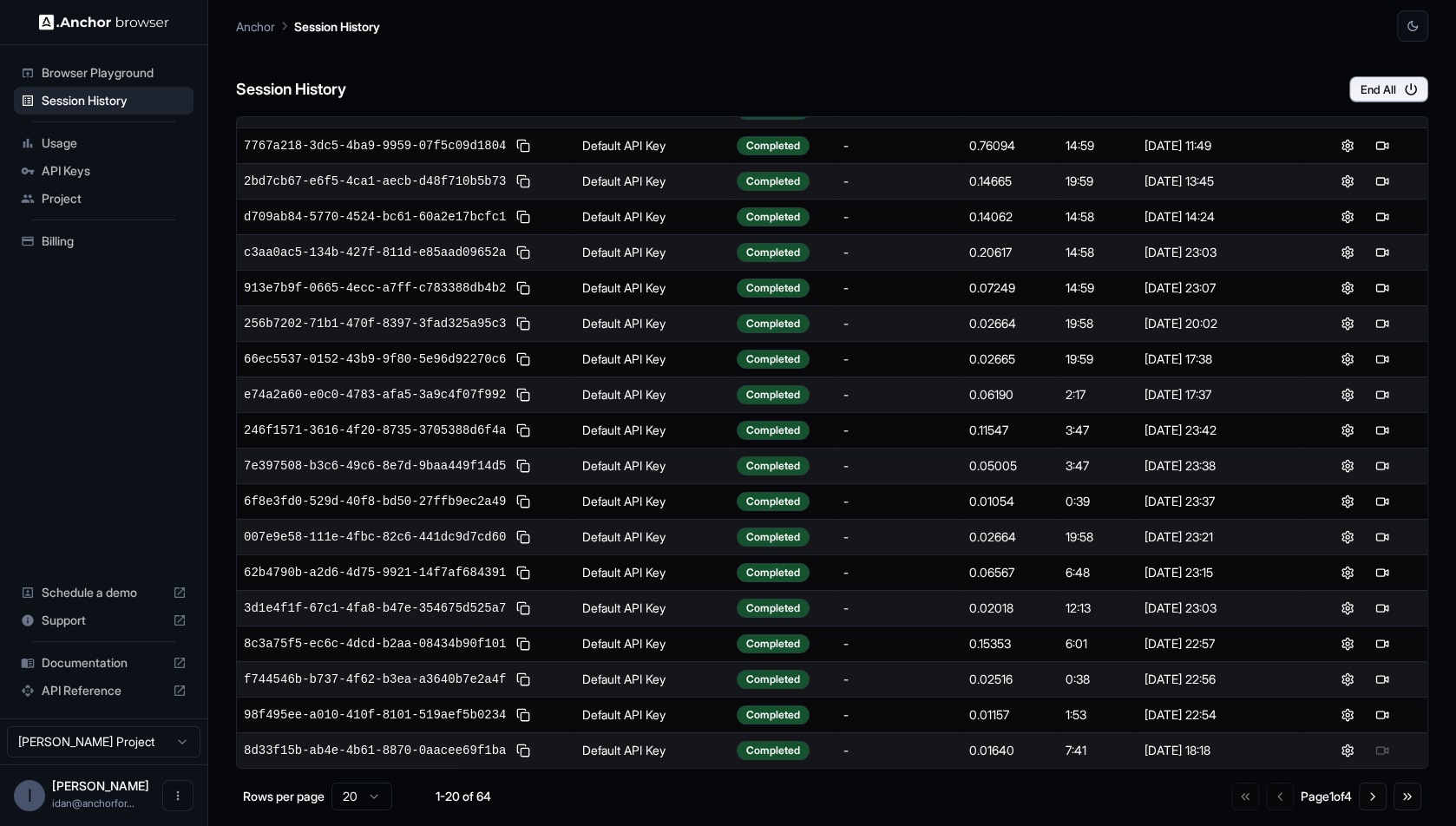
scroll to position [86, 0]
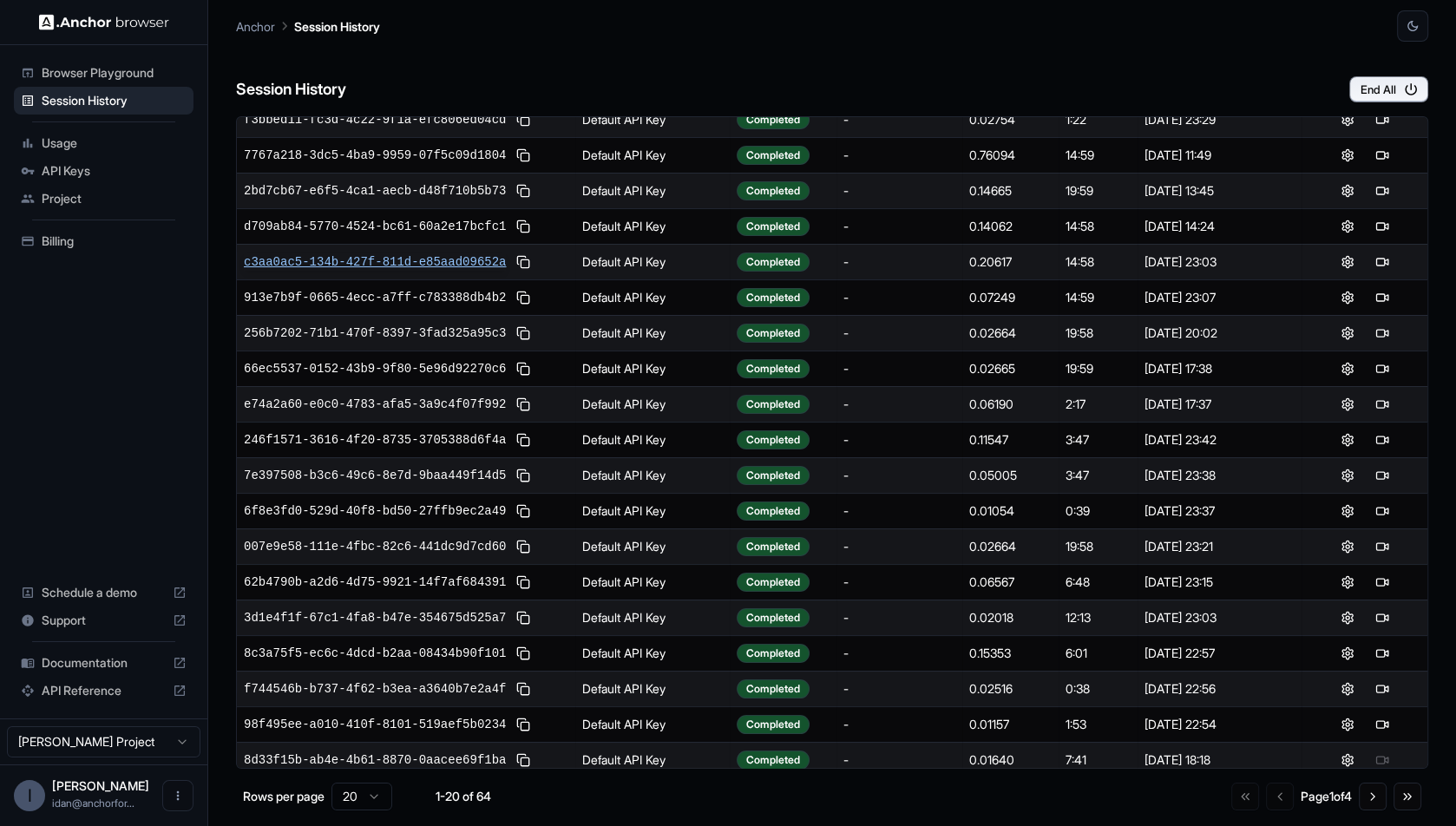
click at [402, 261] on span "c3aa0ac5-134b-427f-811d-e85aad09652a" at bounding box center [375, 261] width 262 height 17
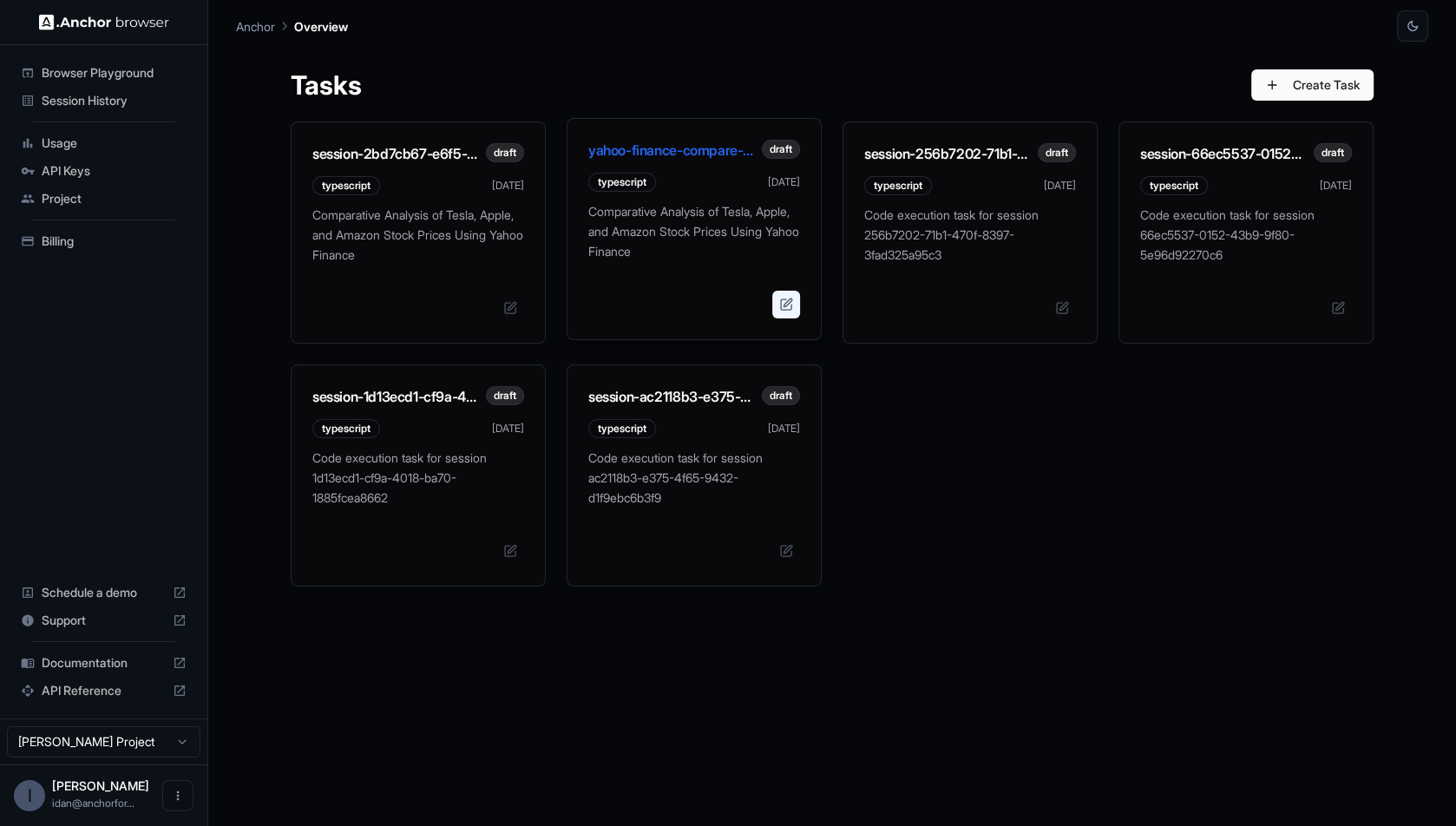
click at [780, 301] on button at bounding box center [786, 304] width 27 height 27
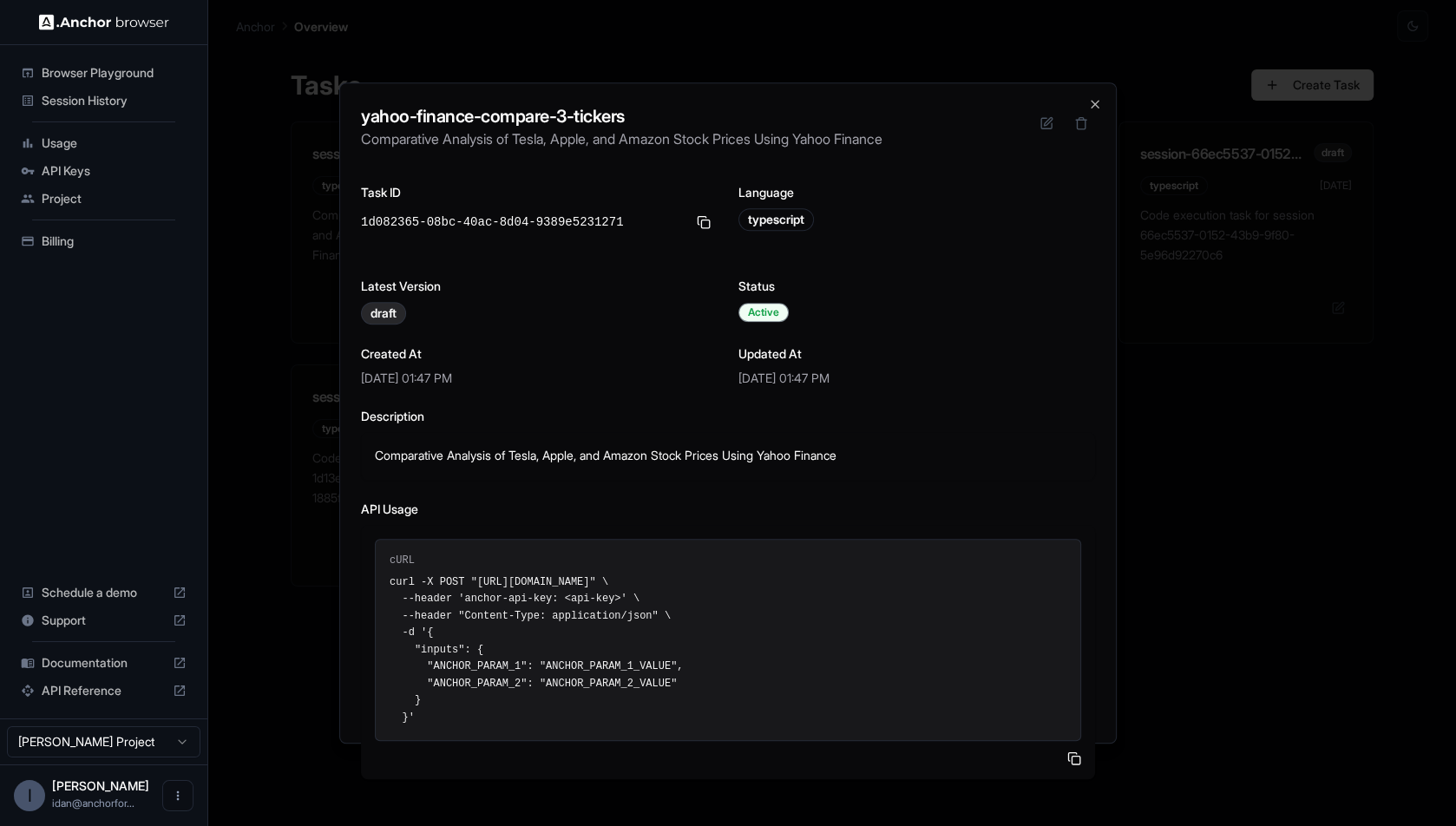
drag, startPoint x: 388, startPoint y: 569, endPoint x: 517, endPoint y: 717, distance: 196.3
click at [518, 718] on div "cURL curl -X POST "https://app.anchorbrowser.io/api/v1/task/run/yahoo-finance-c…" at bounding box center [728, 641] width 707 height 203
click at [479, 653] on pre "curl -X POST "https://app.anchorbrowser.io/api/v1/task/run/yahoo-finance-compar…" at bounding box center [728, 651] width 677 height 153
click at [399, 669] on pre "curl -X POST "https://app.anchorbrowser.io/api/v1/task/run/yahoo-finance-compar…" at bounding box center [728, 651] width 677 height 153
drag, startPoint x: 443, startPoint y: 662, endPoint x: 612, endPoint y: 681, distance: 170.1
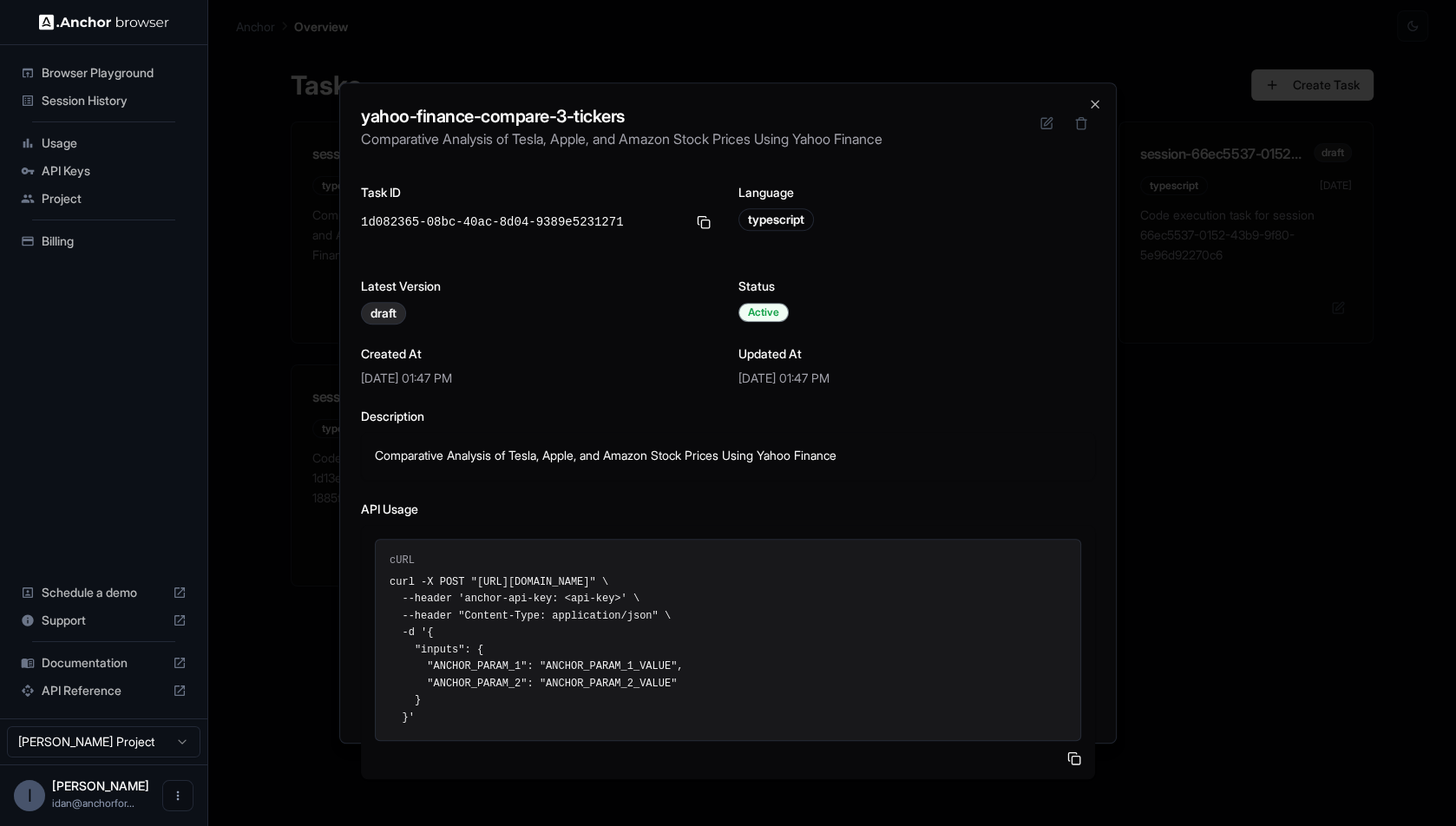
click at [612, 681] on pre "curl -X POST "https://app.anchorbrowser.io/api/v1/task/run/yahoo-finance-compar…" at bounding box center [728, 651] width 677 height 153
